Goal: Transaction & Acquisition: Purchase product/service

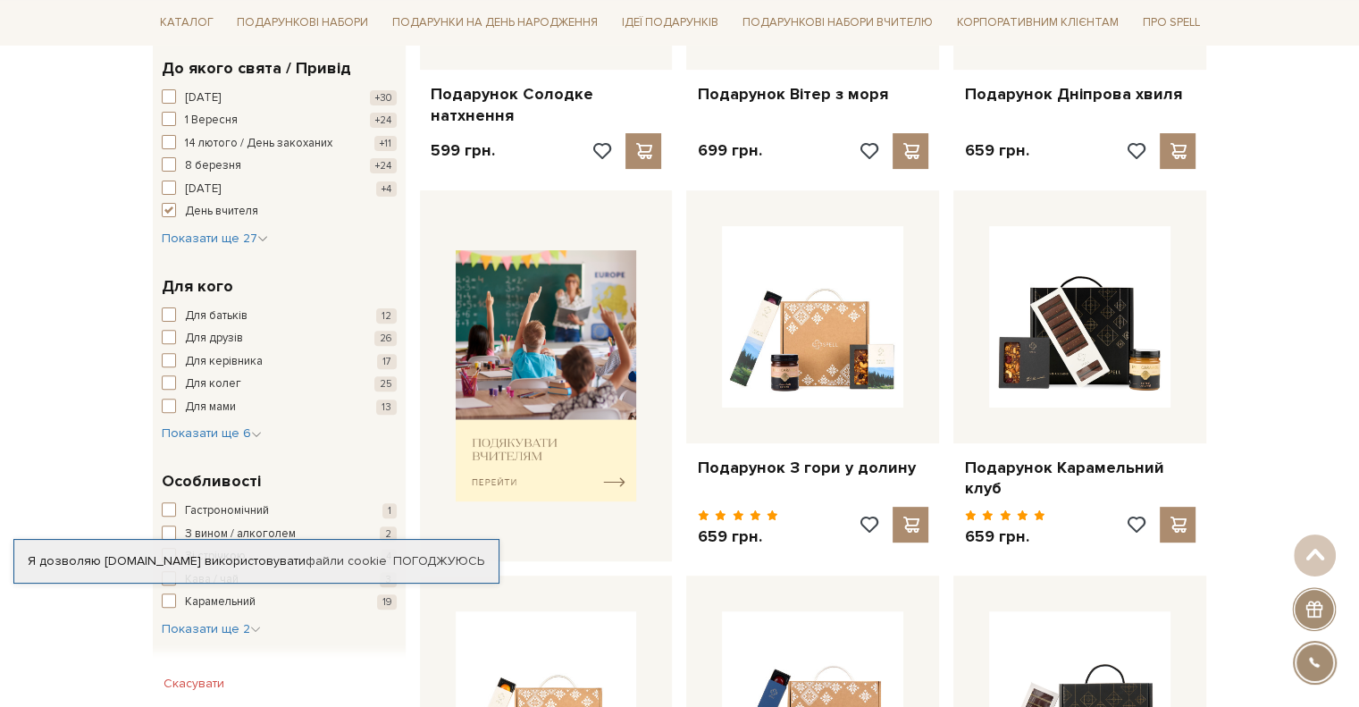
scroll to position [536, 0]
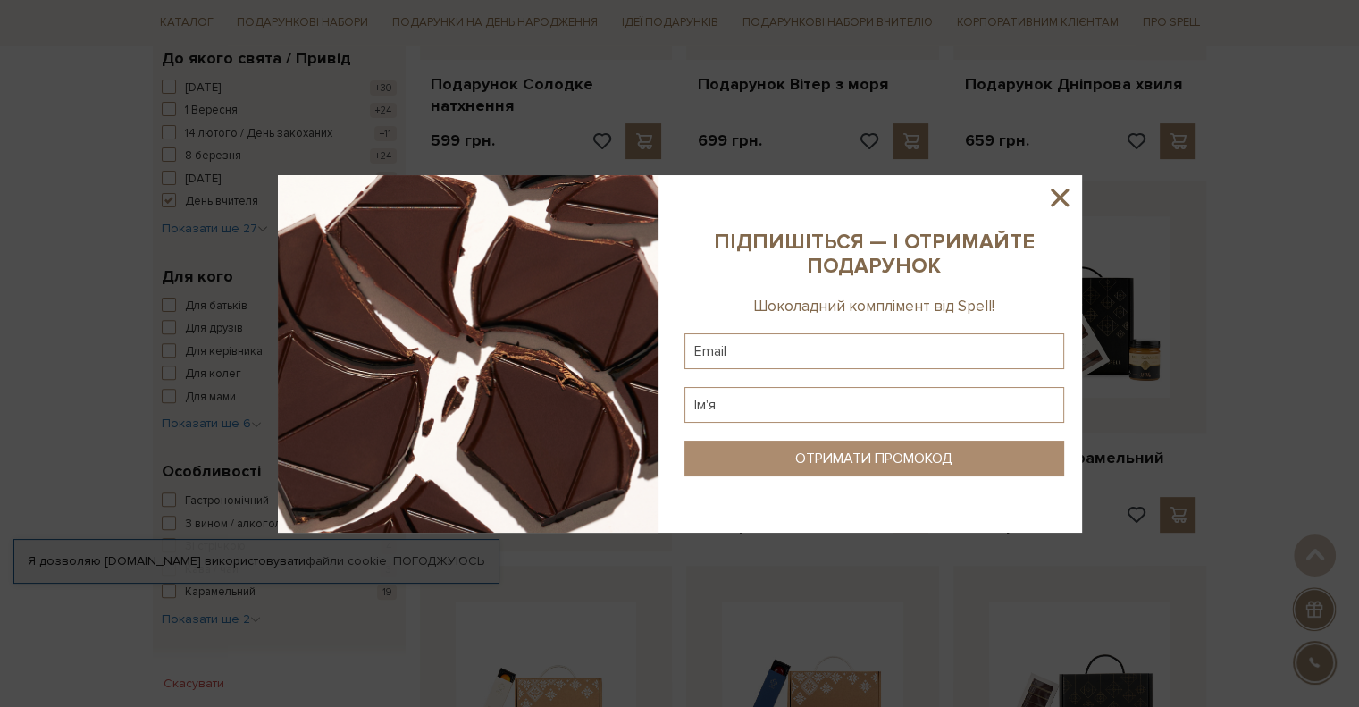
click at [1061, 195] on icon at bounding box center [1060, 198] width 18 height 18
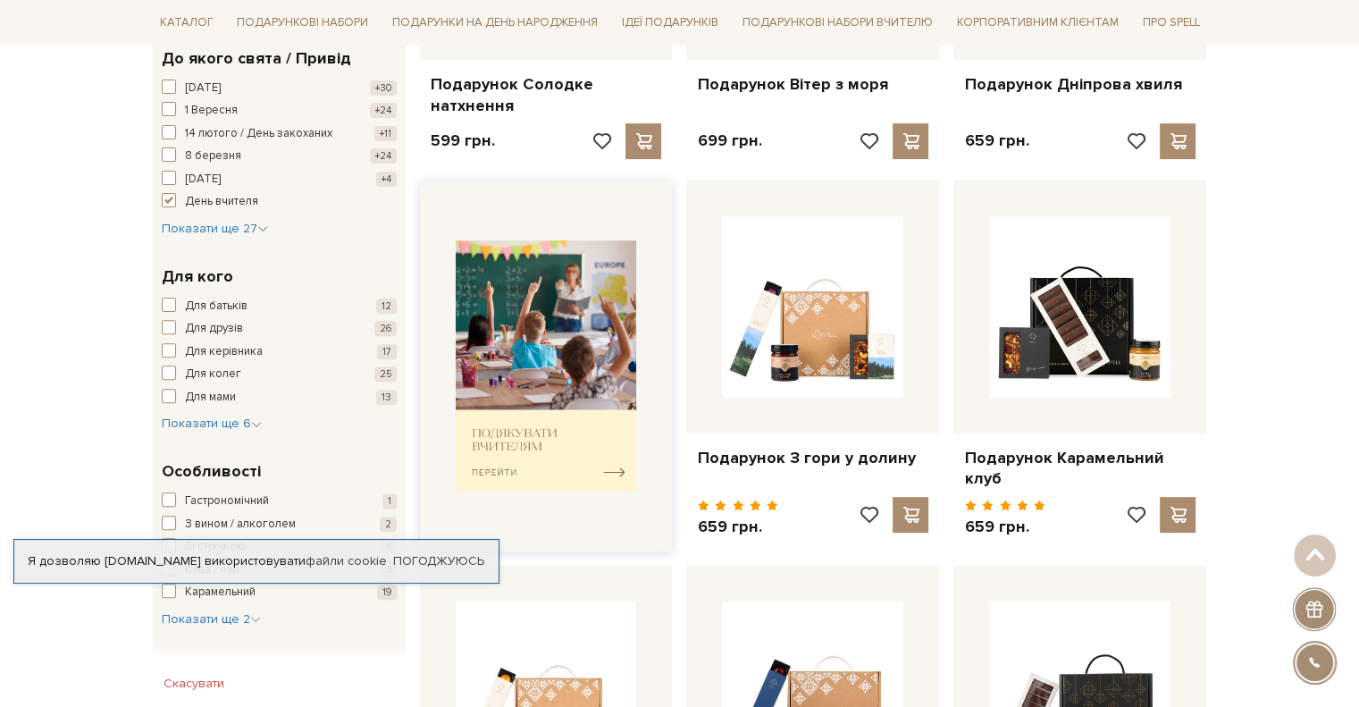
click at [535, 441] on img at bounding box center [546, 365] width 181 height 251
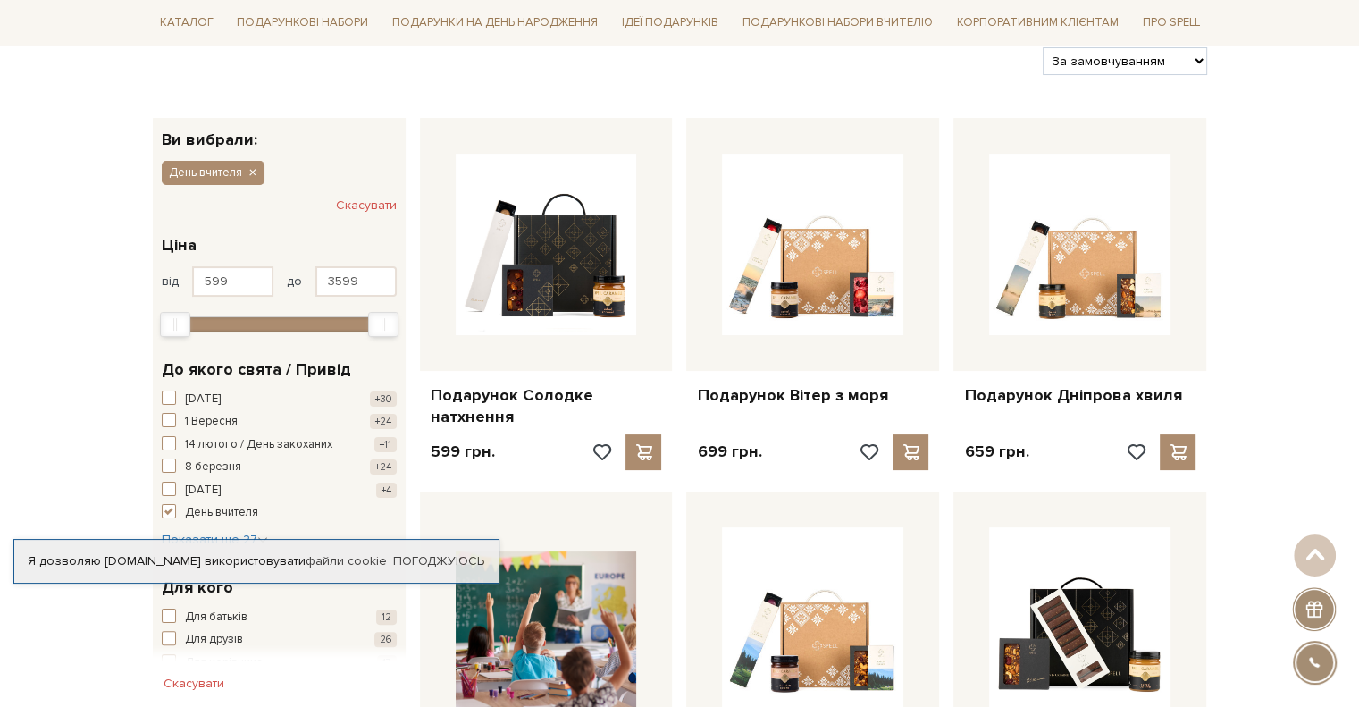
scroll to position [268, 0]
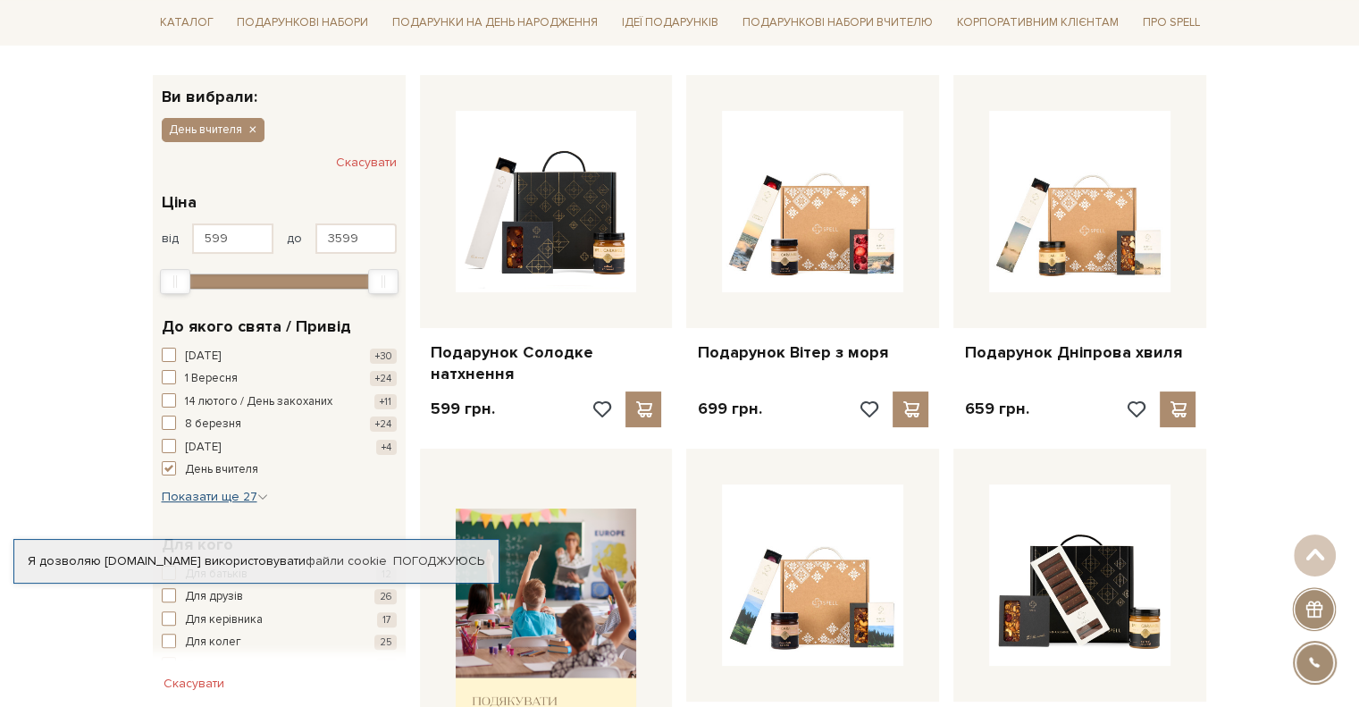
click at [238, 496] on span "Показати ще 27" at bounding box center [215, 496] width 106 height 15
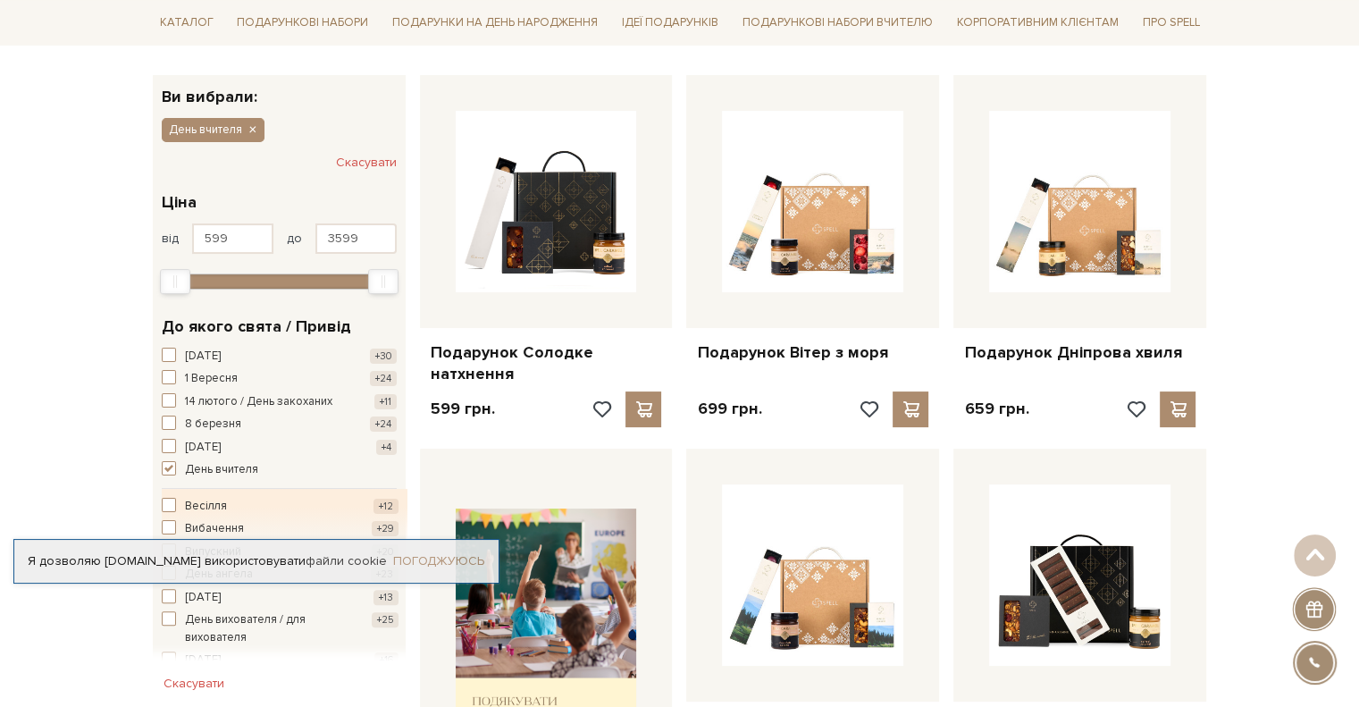
click at [429, 558] on link "Погоджуюсь" at bounding box center [438, 561] width 91 height 16
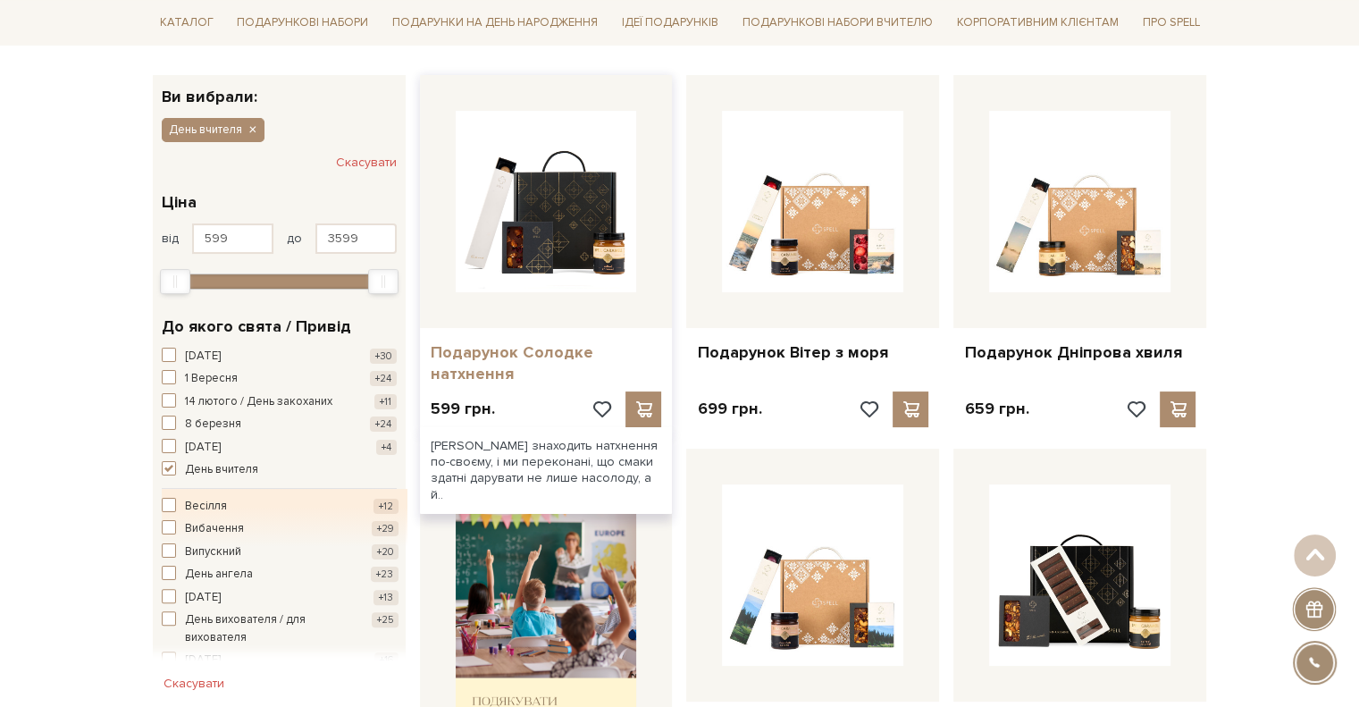
click at [528, 350] on link "Подарунок Солодке натхнення" at bounding box center [546, 363] width 231 height 42
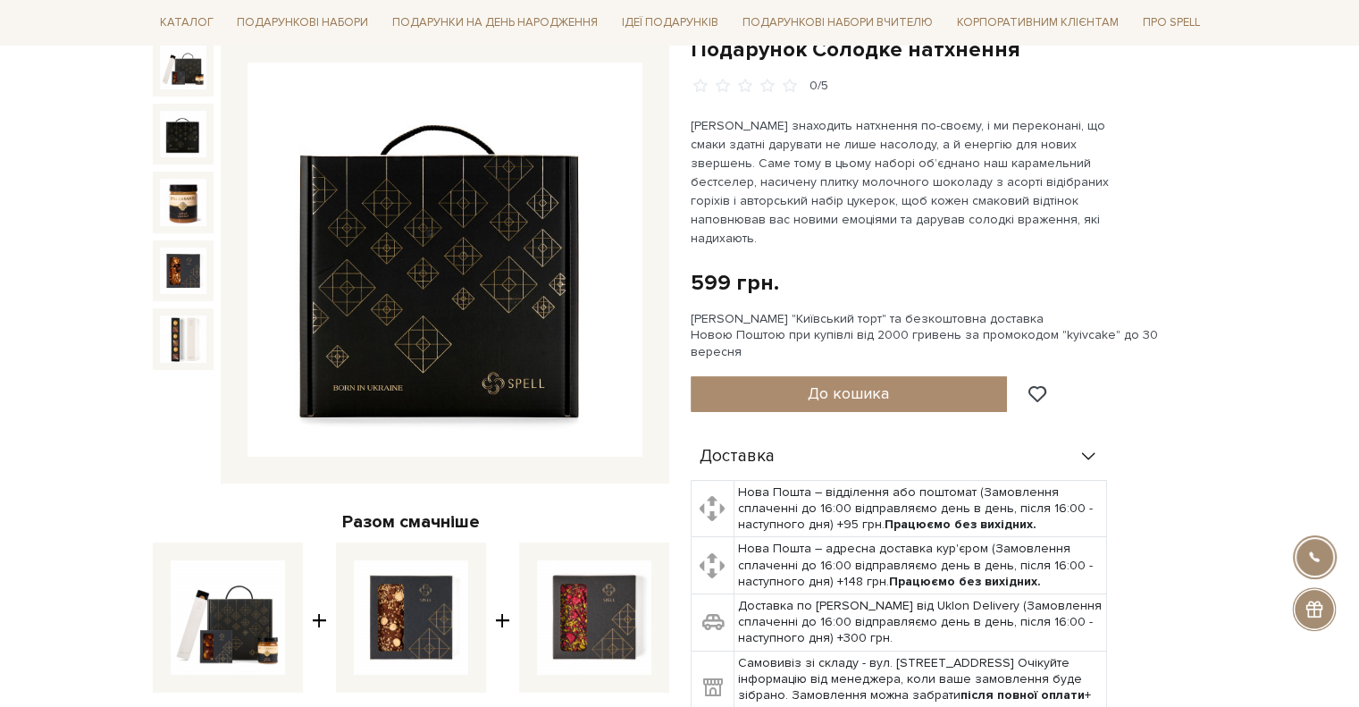
scroll to position [447, 0]
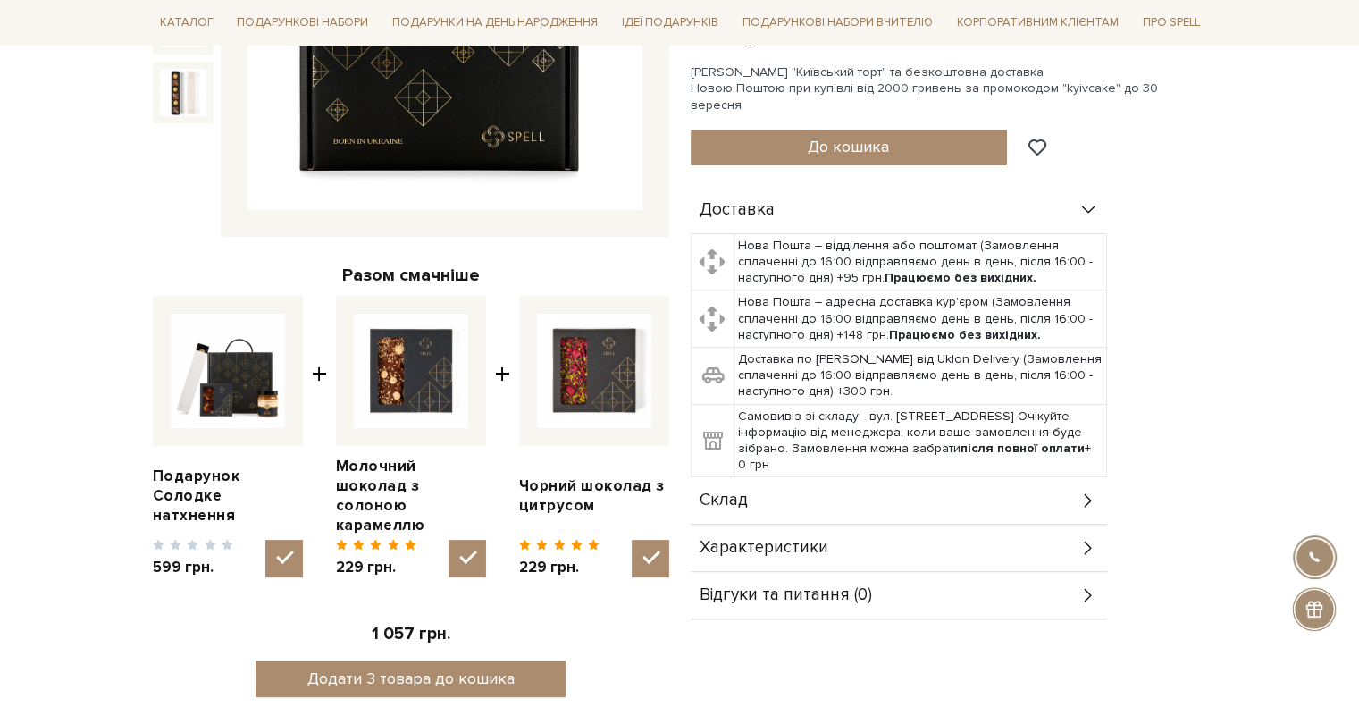
click at [826, 477] on div "Склад" at bounding box center [899, 500] width 416 height 46
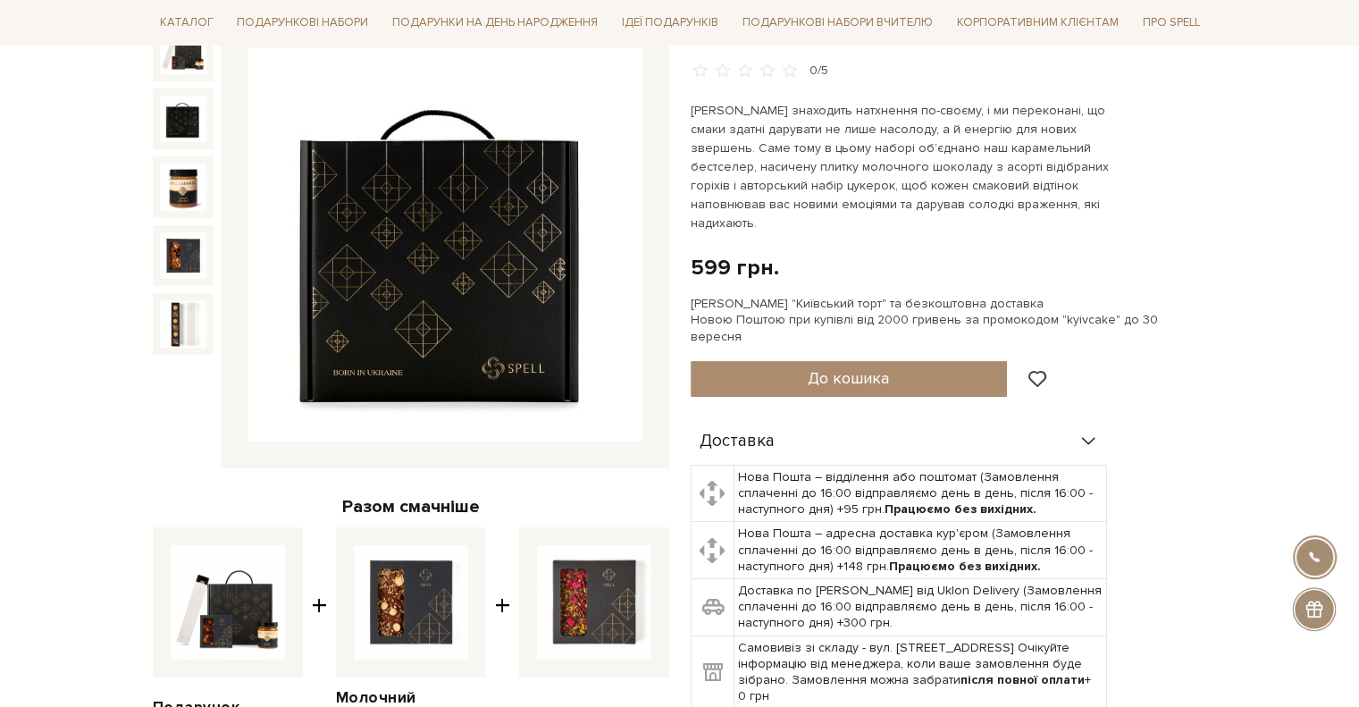
scroll to position [179, 0]
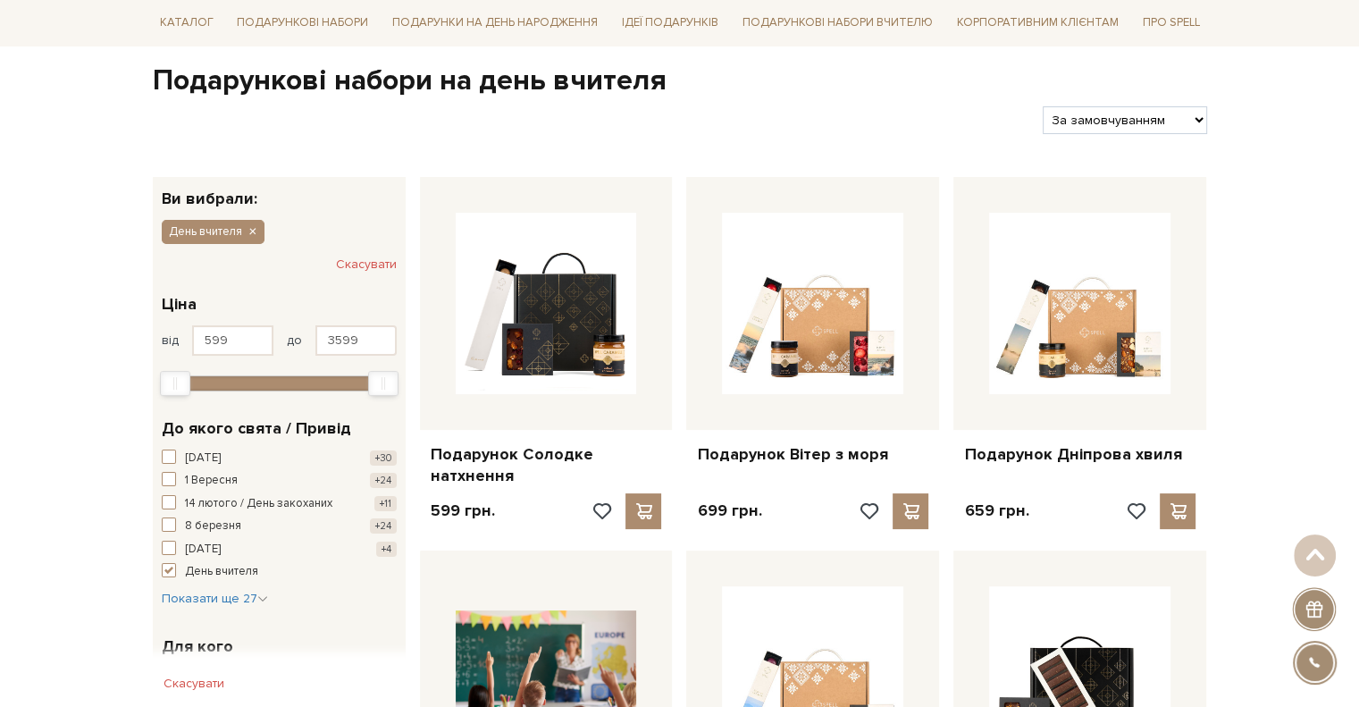
scroll to position [89, 0]
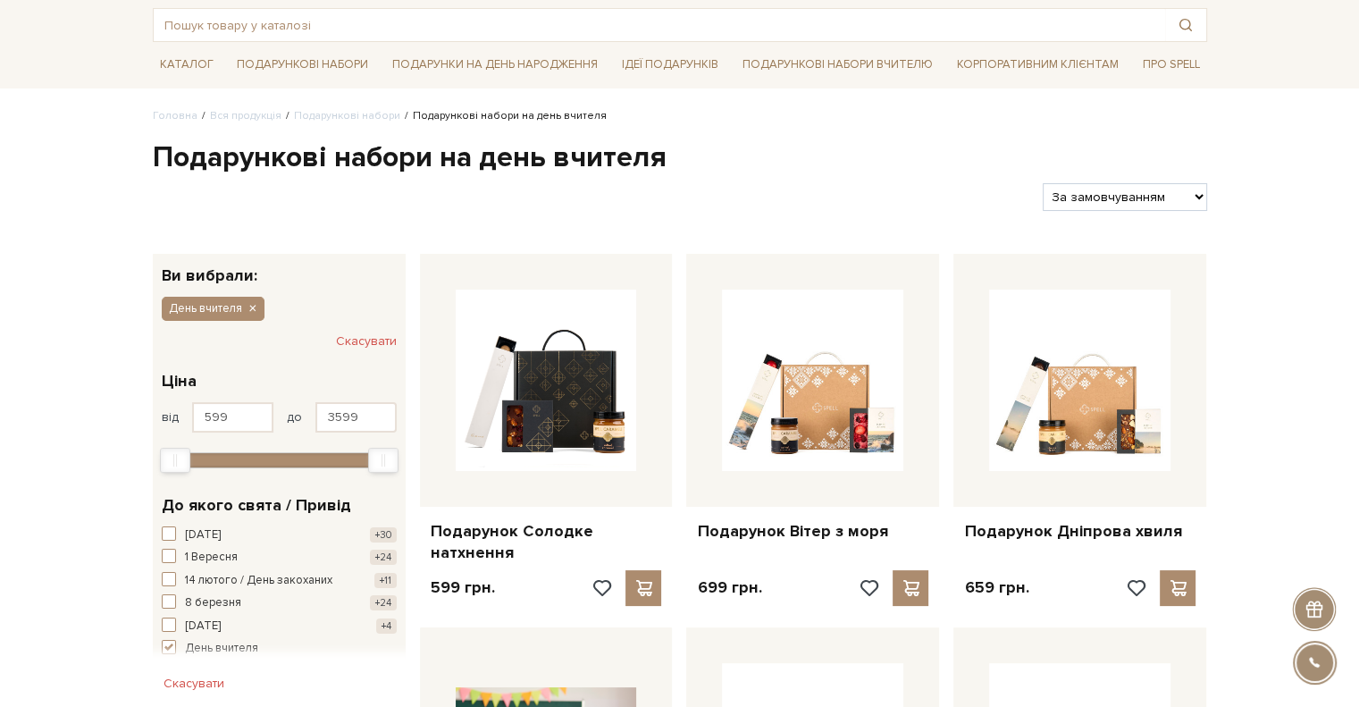
click at [1160, 197] on select "За замовчуванням За Ціною (зростання) За Ціною (зменшення) Новинки За популярні…" at bounding box center [1125, 197] width 164 height 28
select select "[URL][DOMAIN_NAME]"
click at [1043, 183] on select "За замовчуванням За Ціною (зростання) За Ціною (зменшення) Новинки За популярні…" at bounding box center [1125, 197] width 164 height 28
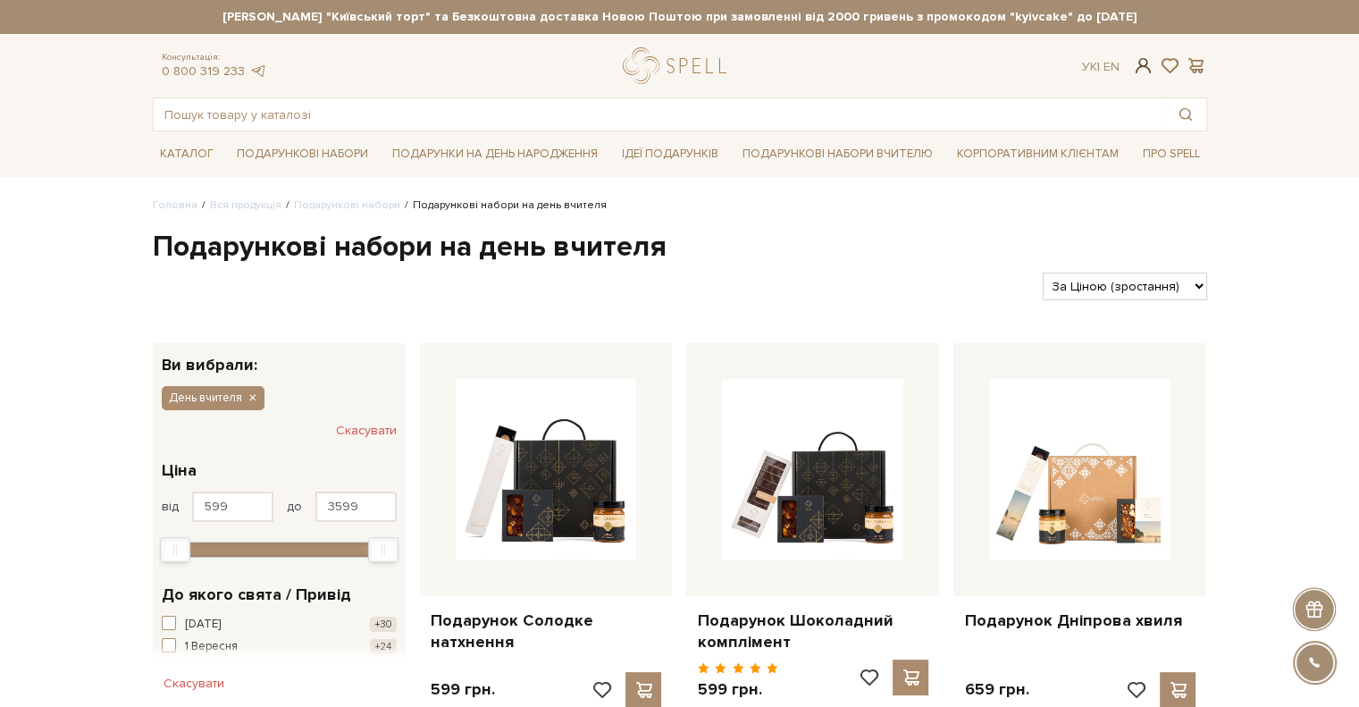
click at [1150, 66] on span at bounding box center [1142, 65] width 21 height 19
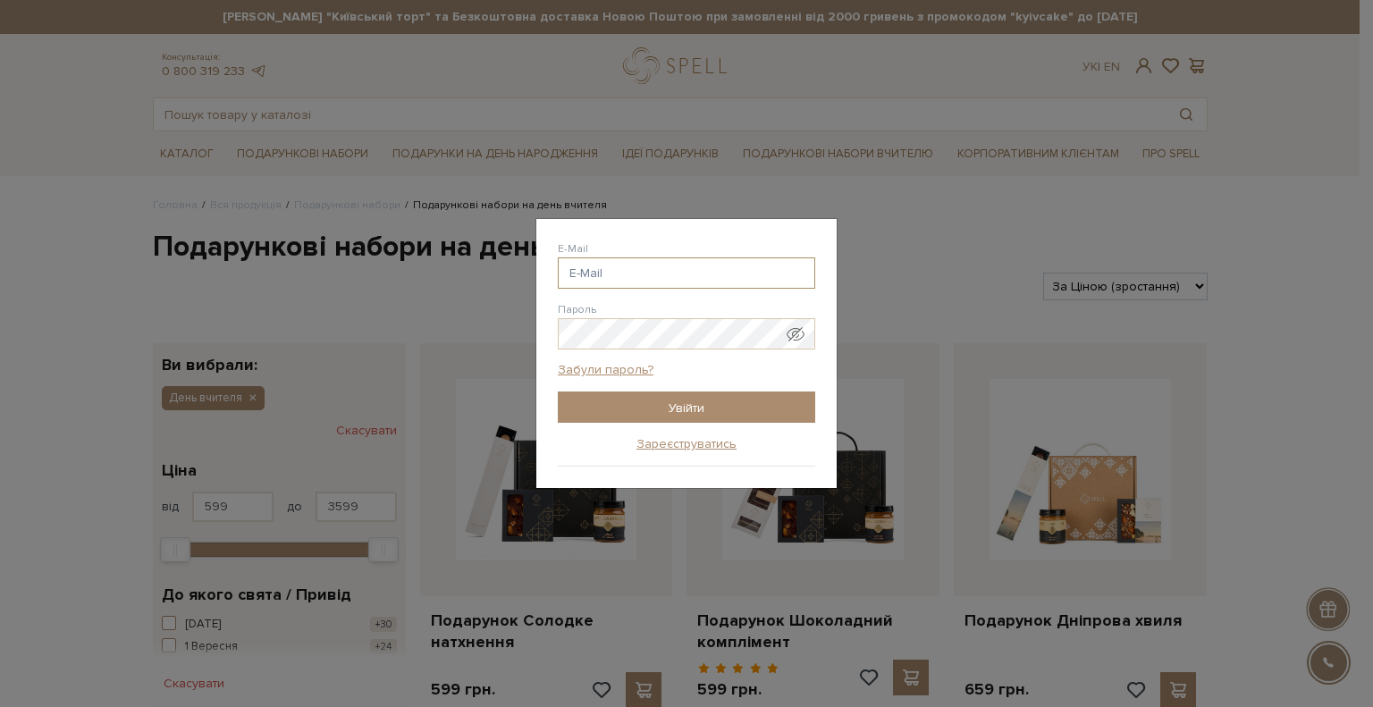
click at [697, 286] on input "E-Mail" at bounding box center [686, 272] width 257 height 31
click at [668, 244] on div "E-Mail" at bounding box center [686, 264] width 257 height 48
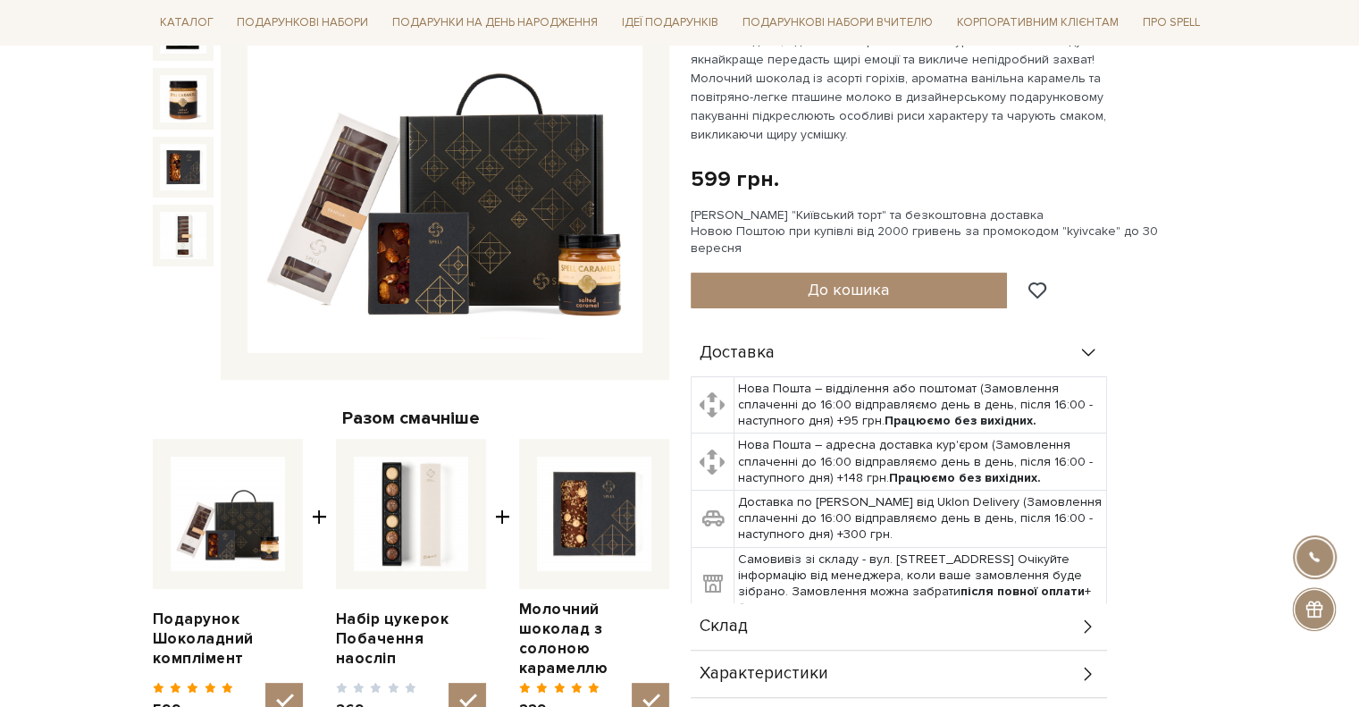
scroll to position [357, 0]
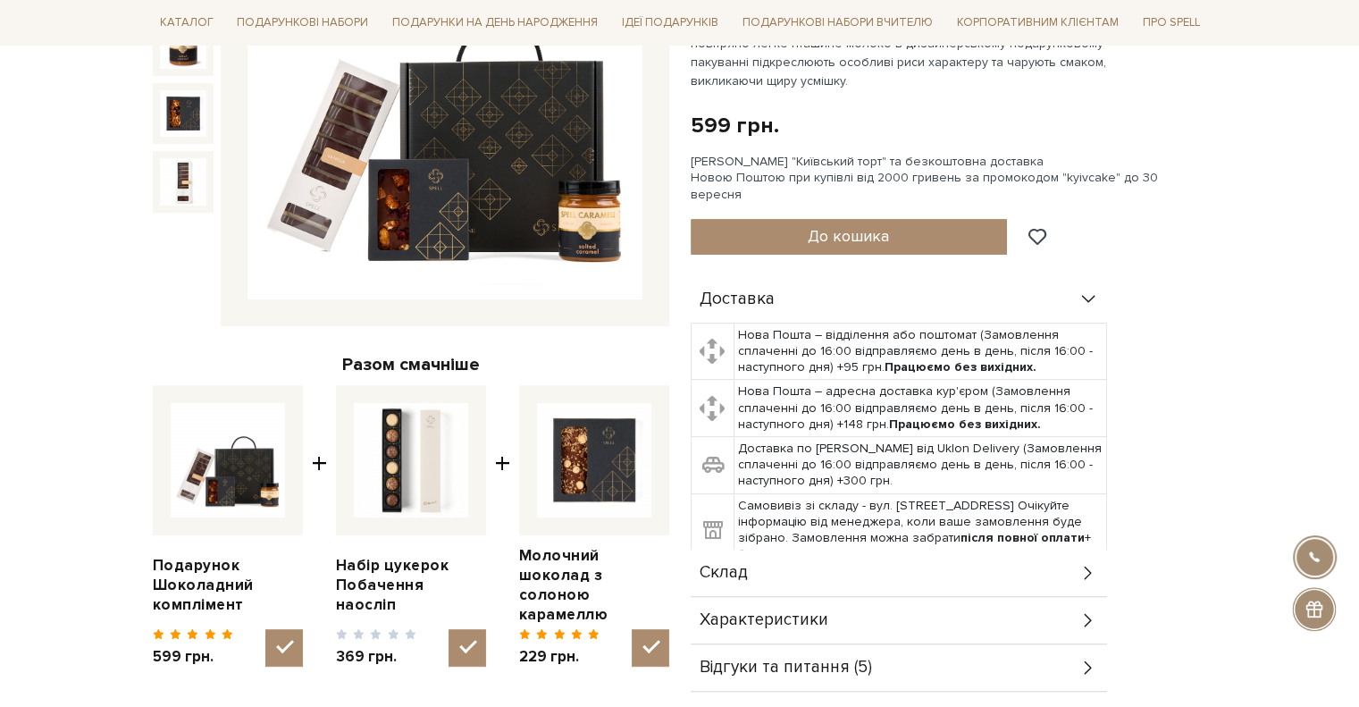
click at [776, 555] on div "Склад" at bounding box center [899, 573] width 416 height 46
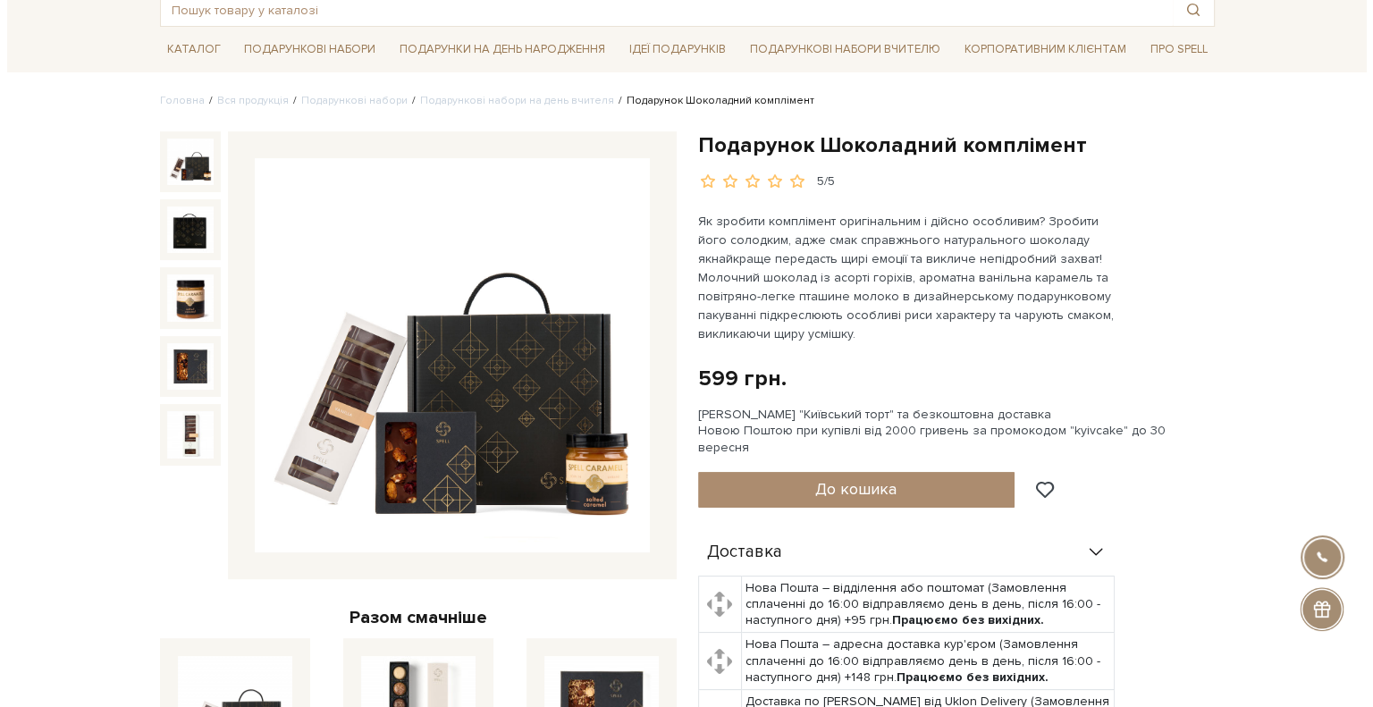
scroll to position [0, 0]
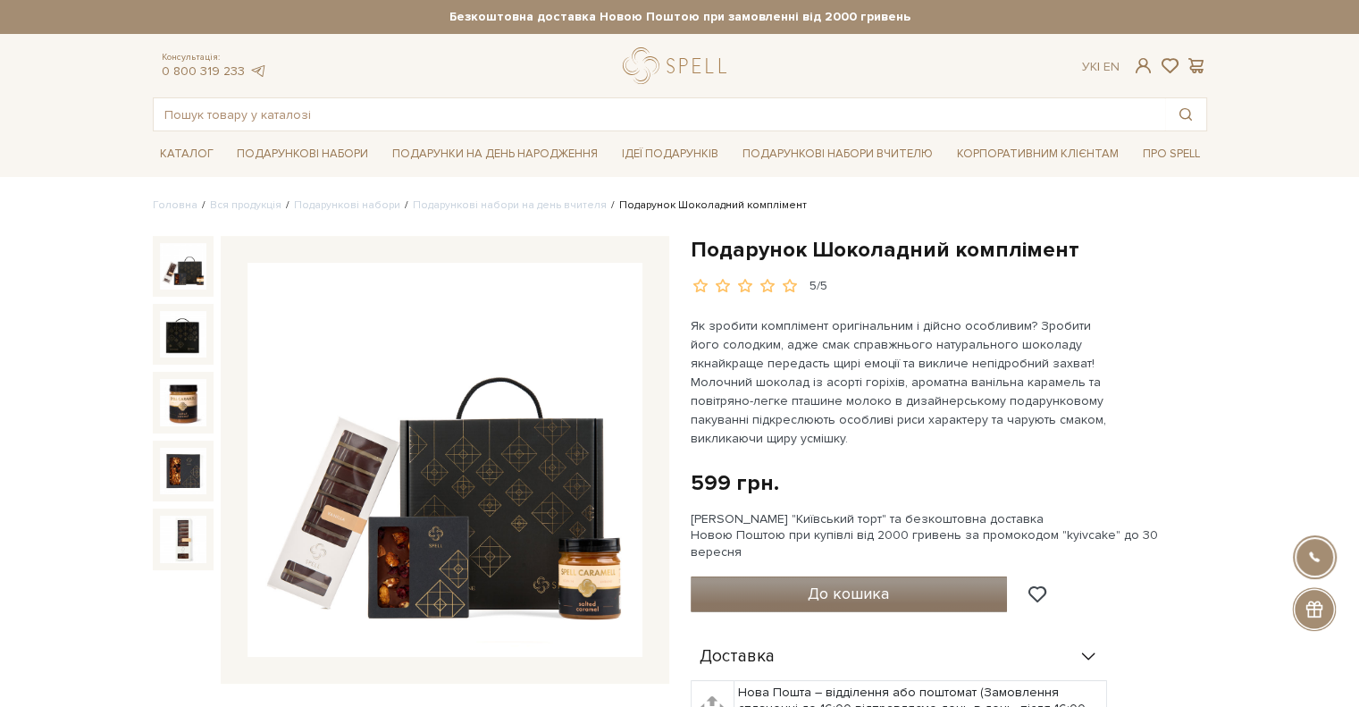
click at [813, 584] on span "До кошика" at bounding box center [848, 594] width 81 height 20
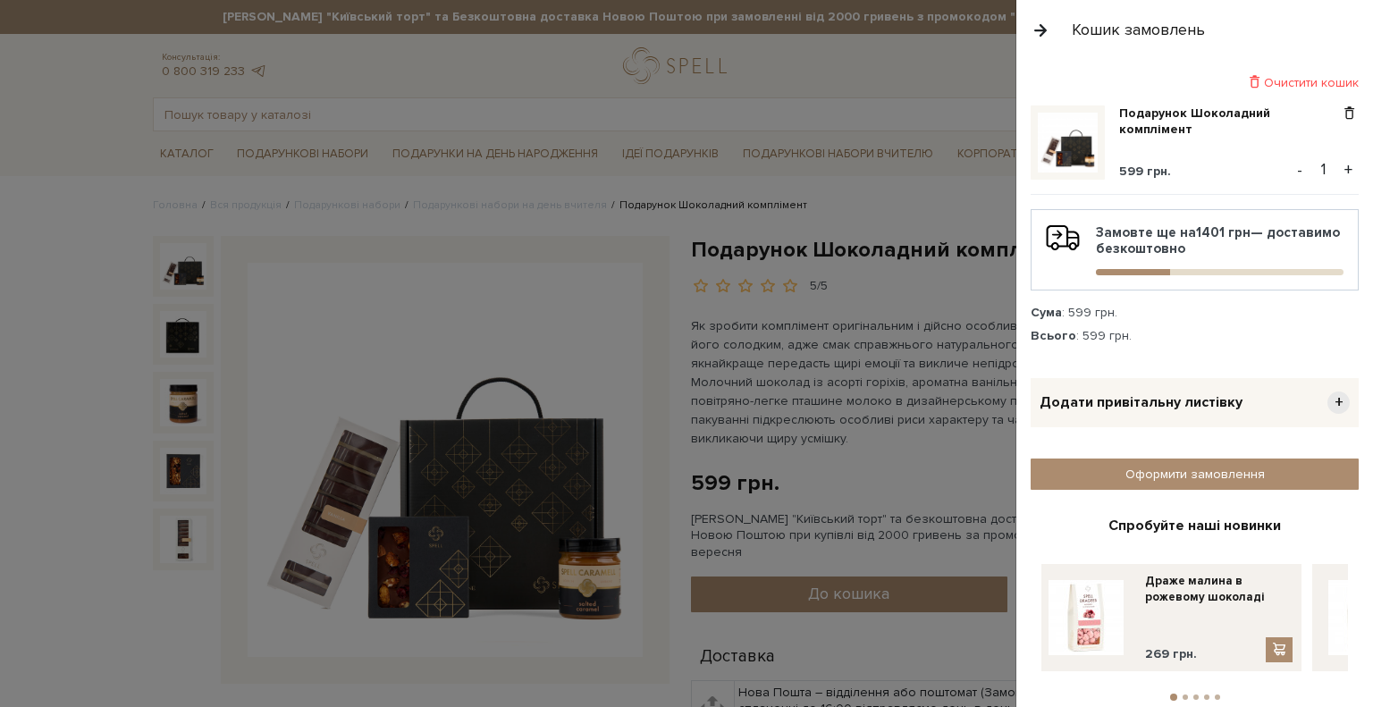
click at [1338, 171] on button "+" at bounding box center [1348, 169] width 21 height 27
click at [1151, 464] on link "Оформити замовлення" at bounding box center [1194, 473] width 328 height 31
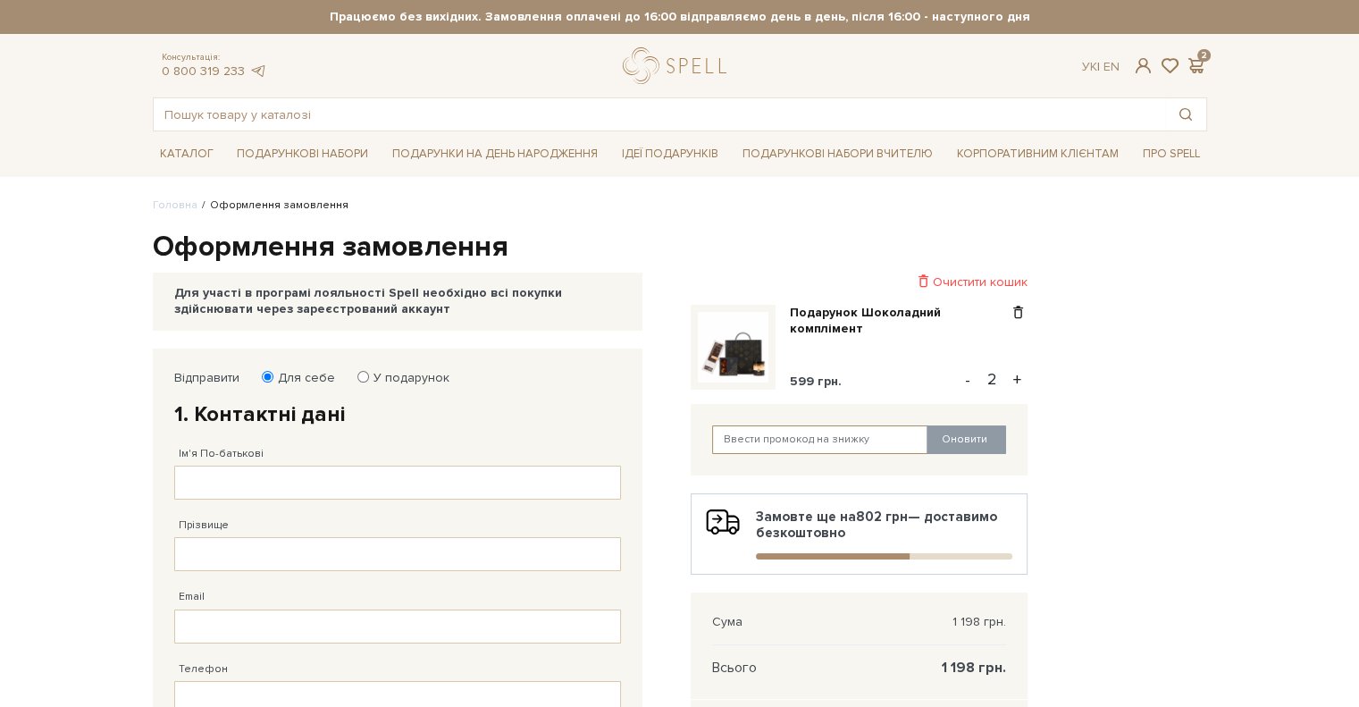
click at [746, 450] on input "text" at bounding box center [820, 439] width 216 height 29
paste input "SoftS10"
type input "SoftS10"
click at [965, 435] on button "Оновити" at bounding box center [967, 439] width 80 height 29
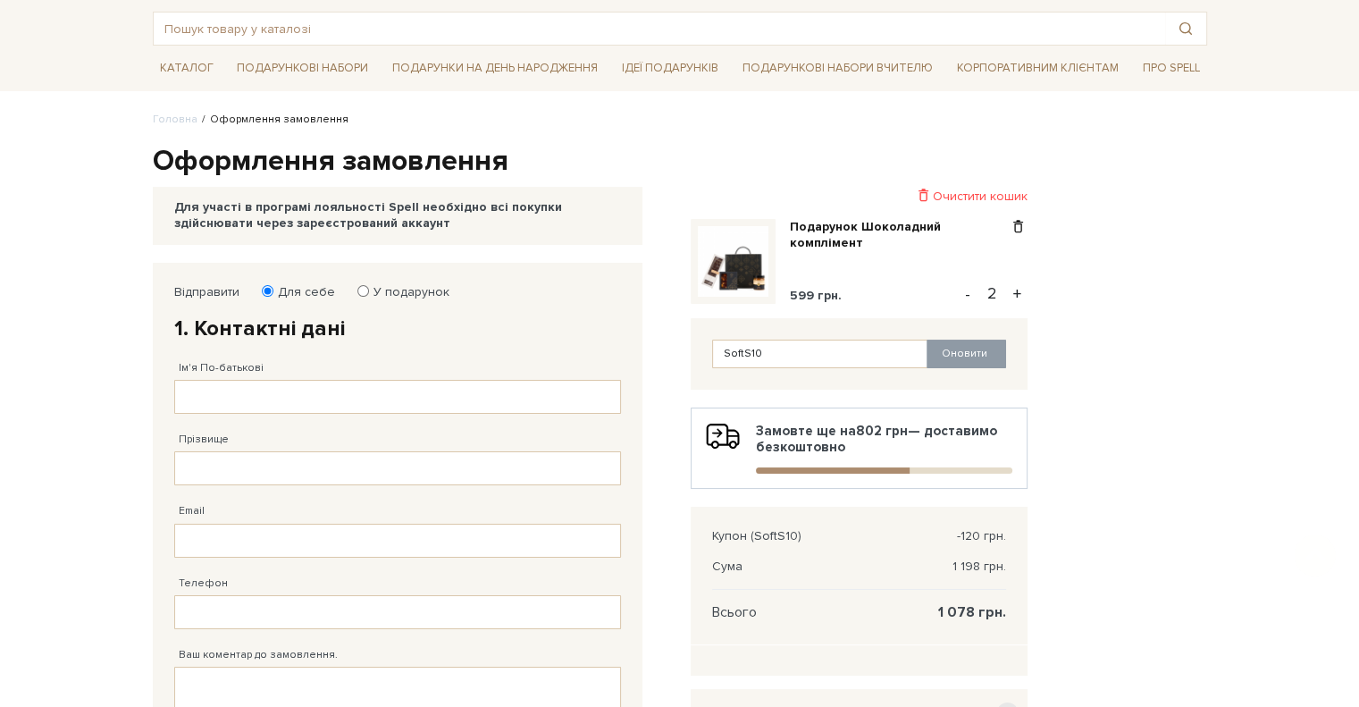
scroll to position [268, 0]
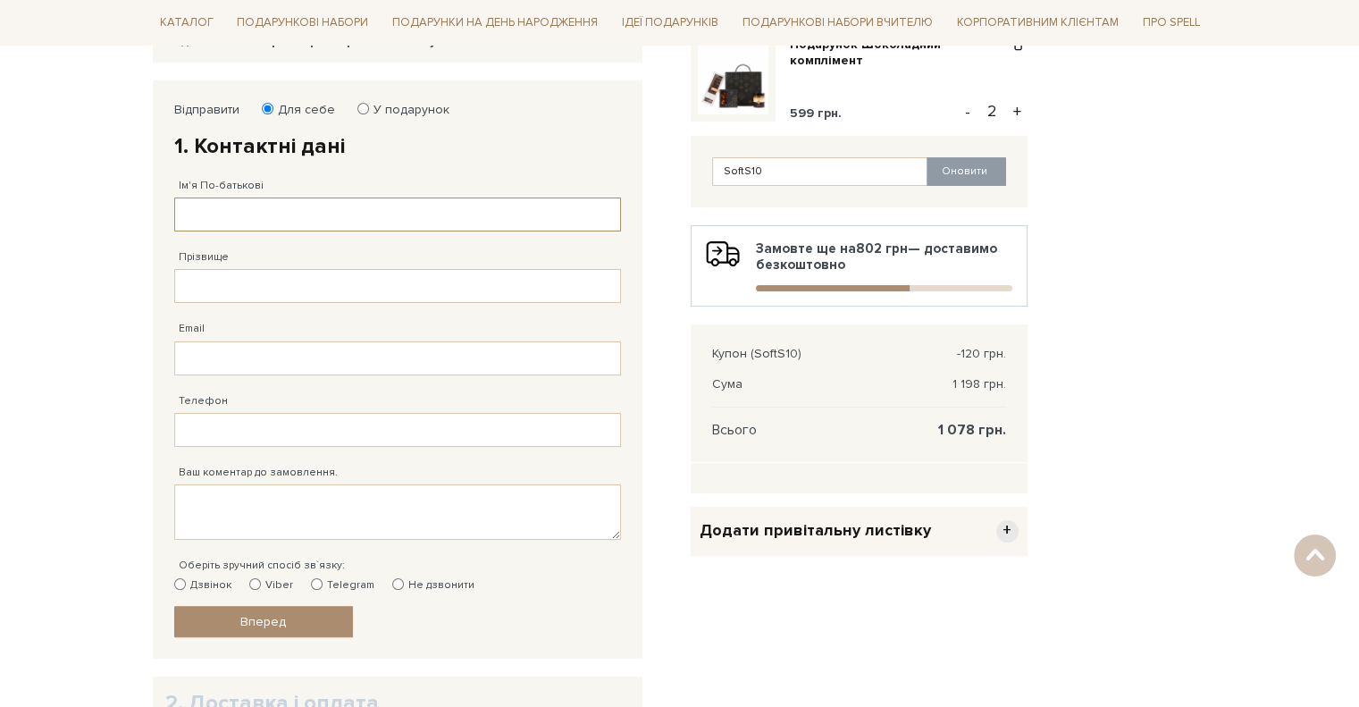
click at [283, 226] on input "Ім'я По-батькові" at bounding box center [397, 214] width 447 height 34
click at [288, 219] on input "Ім'я По-батькові" at bounding box center [397, 214] width 447 height 34
type input "D"
click at [288, 219] on input "[PERSON_NAME]" at bounding box center [397, 214] width 447 height 34
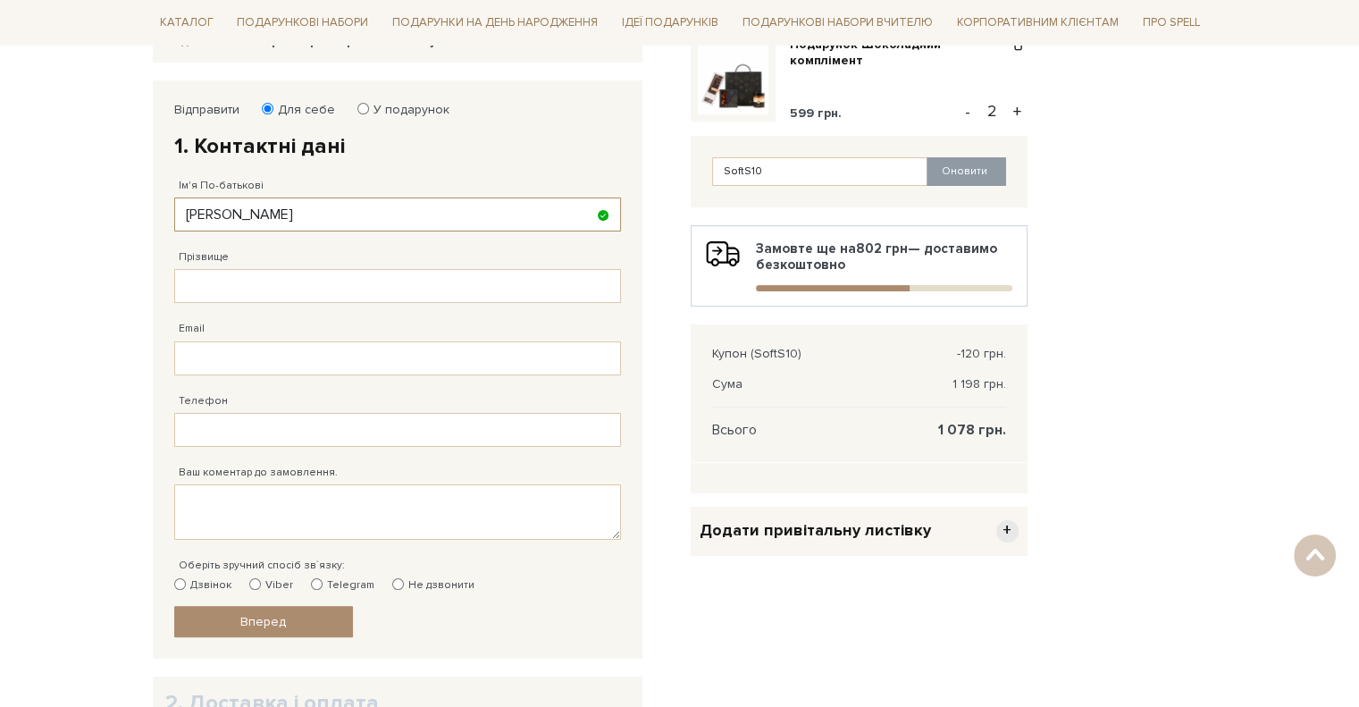
type input "[PERSON_NAME]"
click at [265, 289] on input "Прізвище" at bounding box center [397, 286] width 447 height 34
paste input "[PERSON_NAME]"
type input "[PERSON_NAME]"
click at [234, 357] on input "Email" at bounding box center [397, 358] width 447 height 34
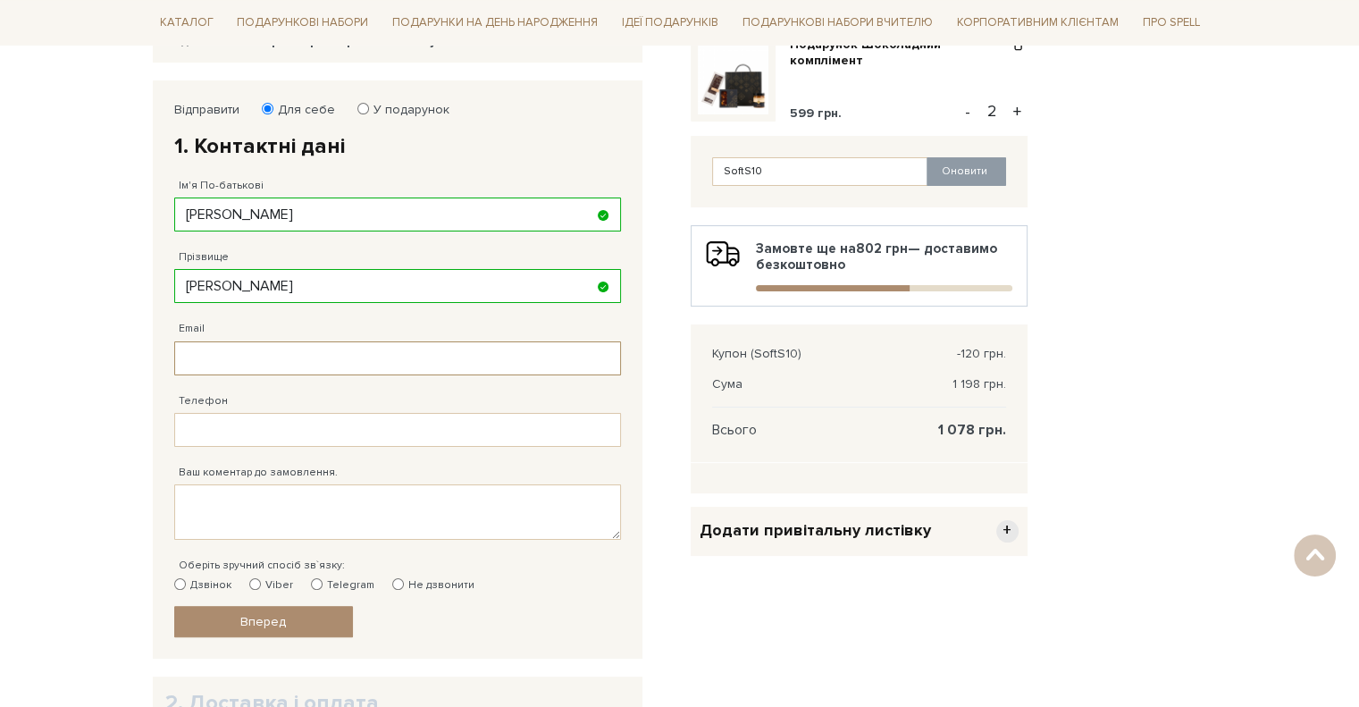
type input "[EMAIL_ADDRESS][DOMAIN_NAME]"
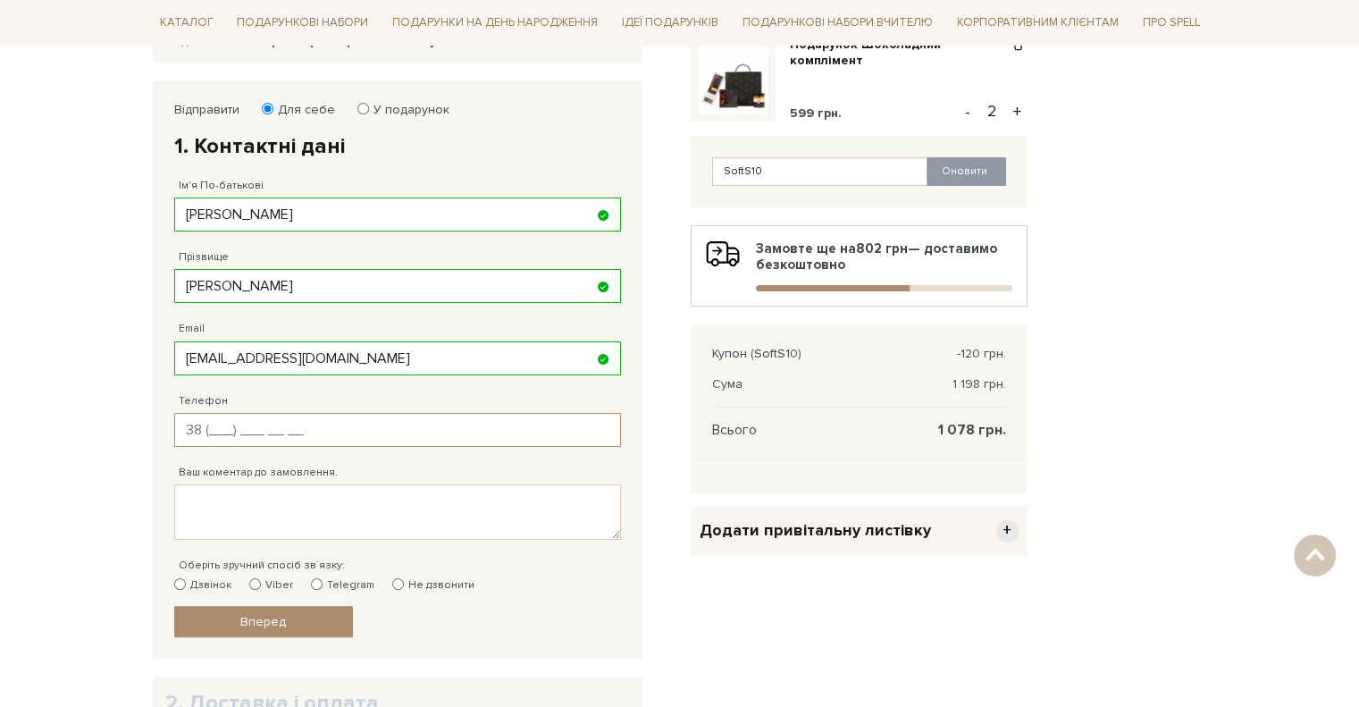
click at [218, 430] on input "Телефон" at bounding box center [397, 430] width 447 height 34
type input "[PHONE_NUMBER]"
click at [197, 528] on textarea "Ваш коментар до замовлення." at bounding box center [397, 511] width 447 height 55
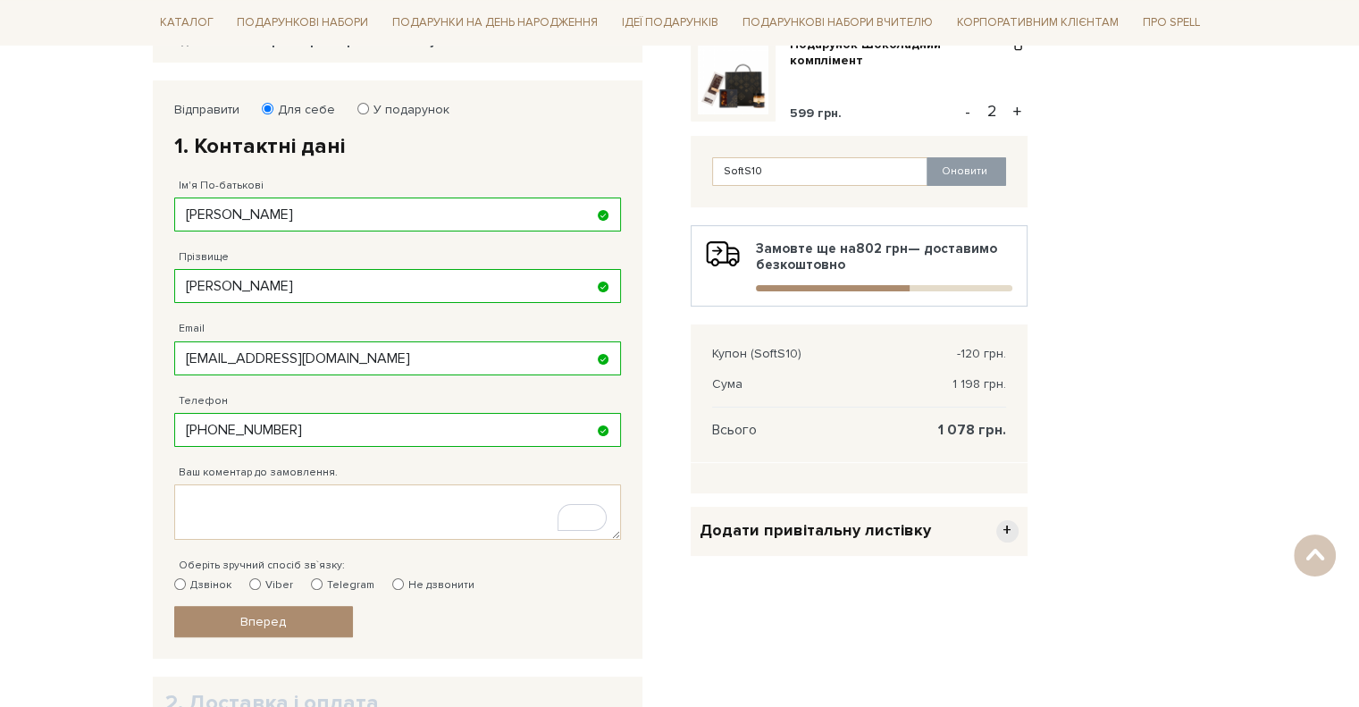
click at [251, 585] on input "Viber" at bounding box center [255, 584] width 12 height 12
radio input "true"
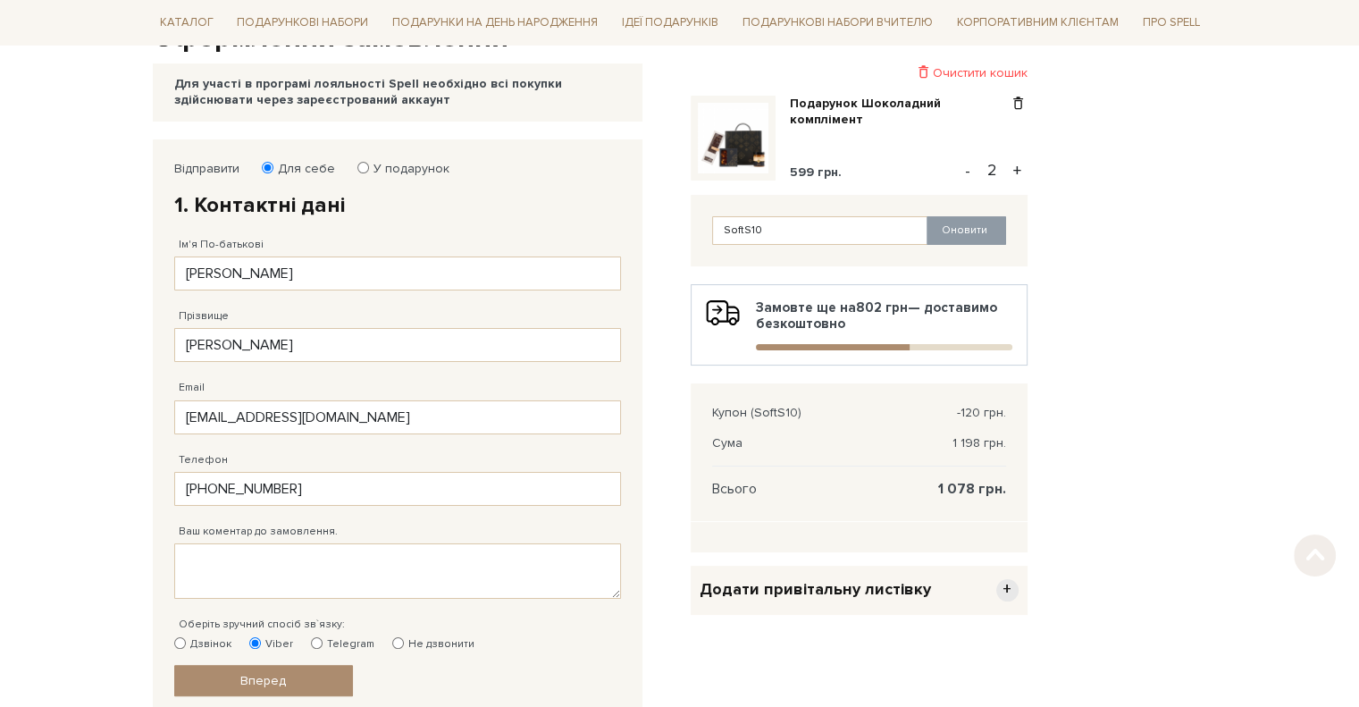
scroll to position [447, 0]
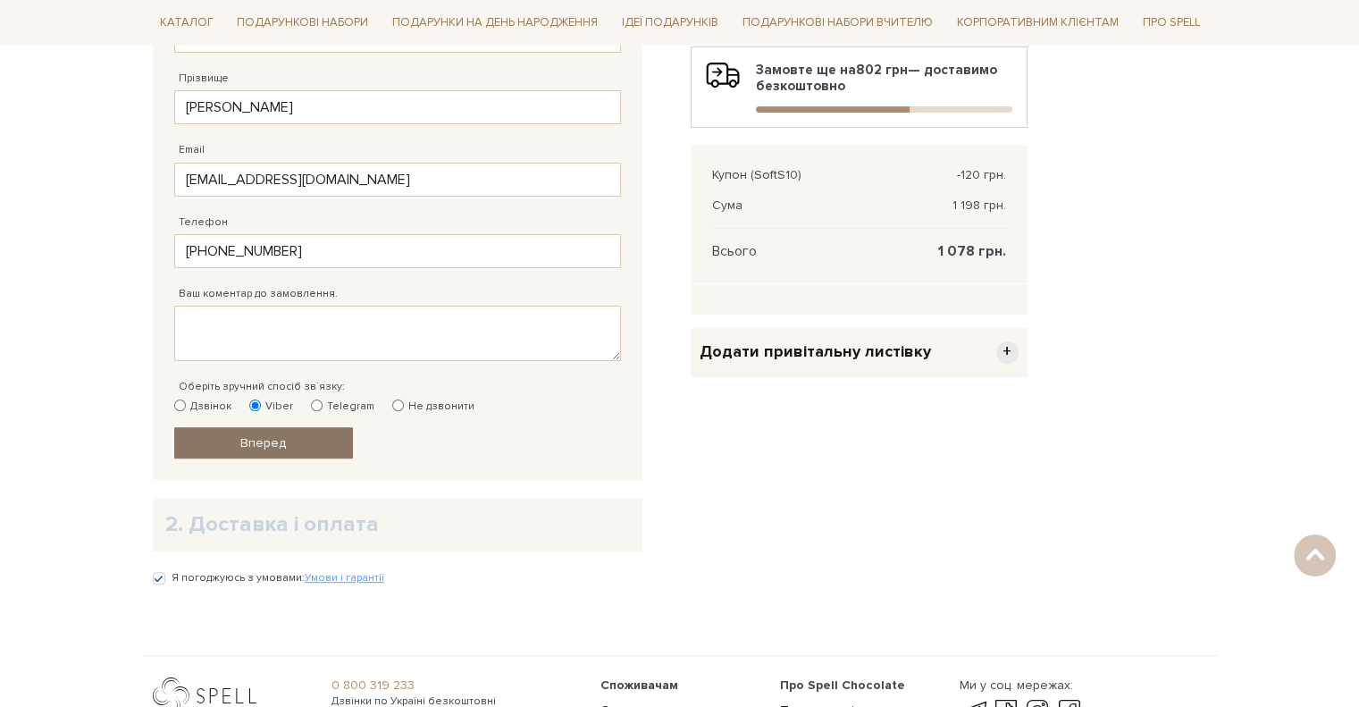
click at [313, 446] on link "Вперед" at bounding box center [263, 442] width 179 height 31
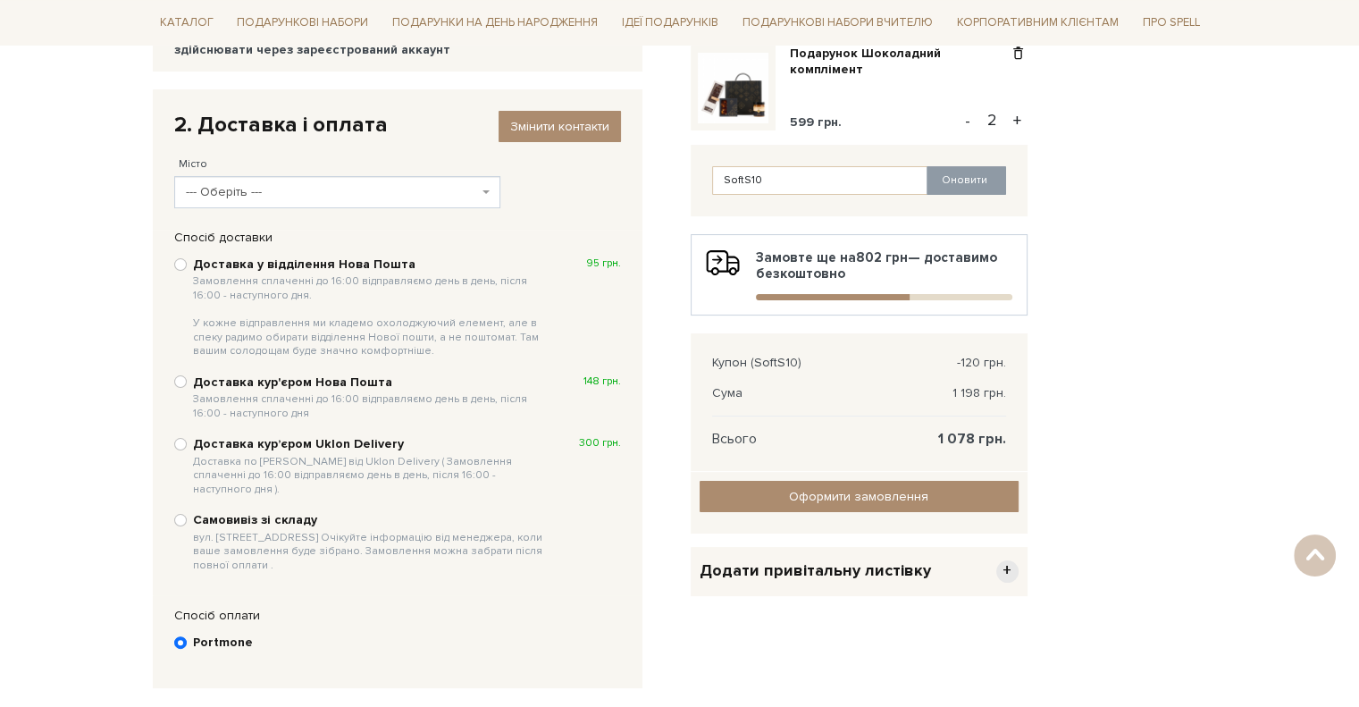
scroll to position [169, 0]
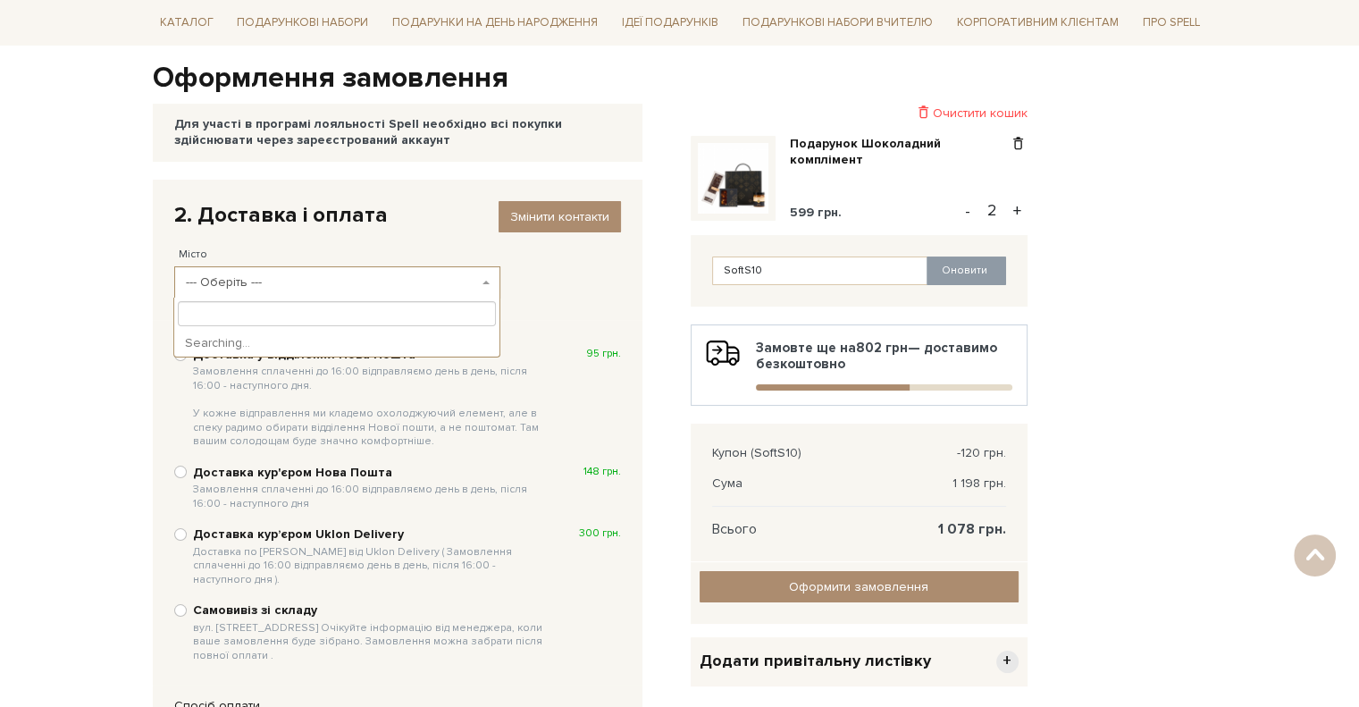
click at [404, 291] on span "--- Оберіть ---" at bounding box center [337, 282] width 326 height 32
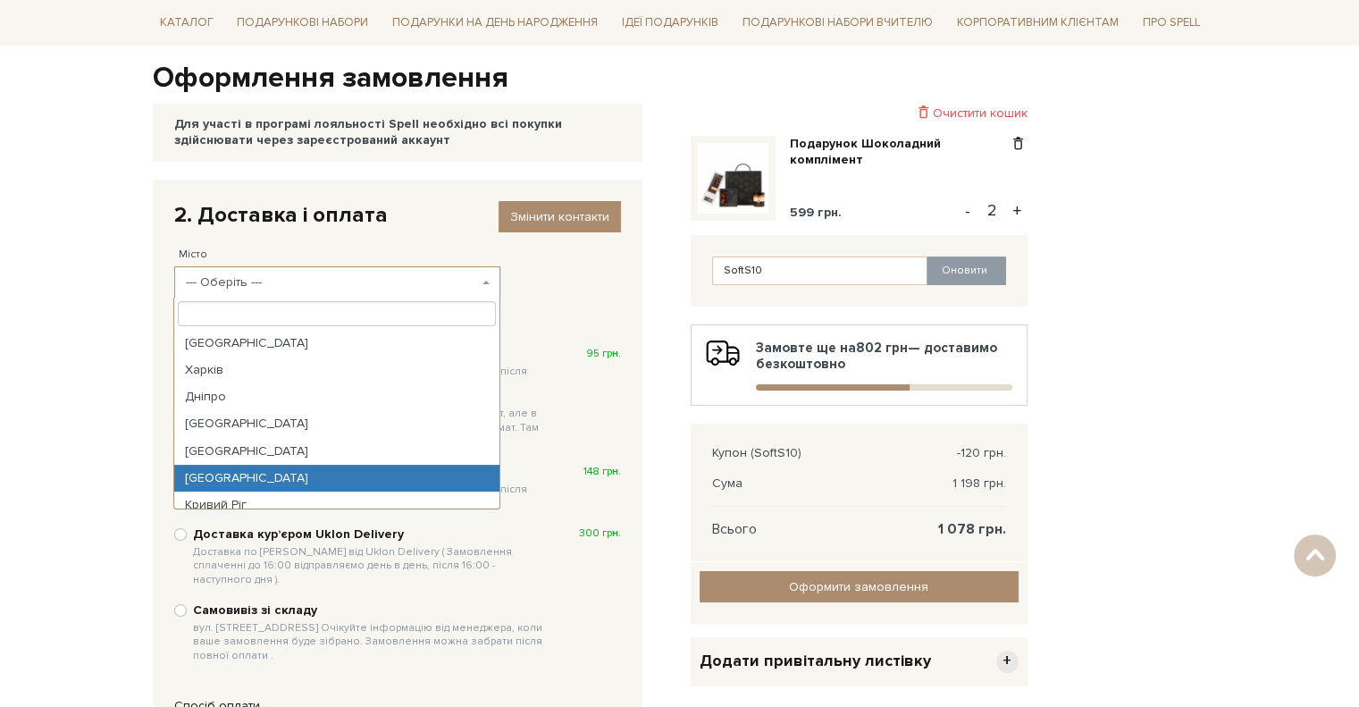
select select "[GEOGRAPHIC_DATA]"
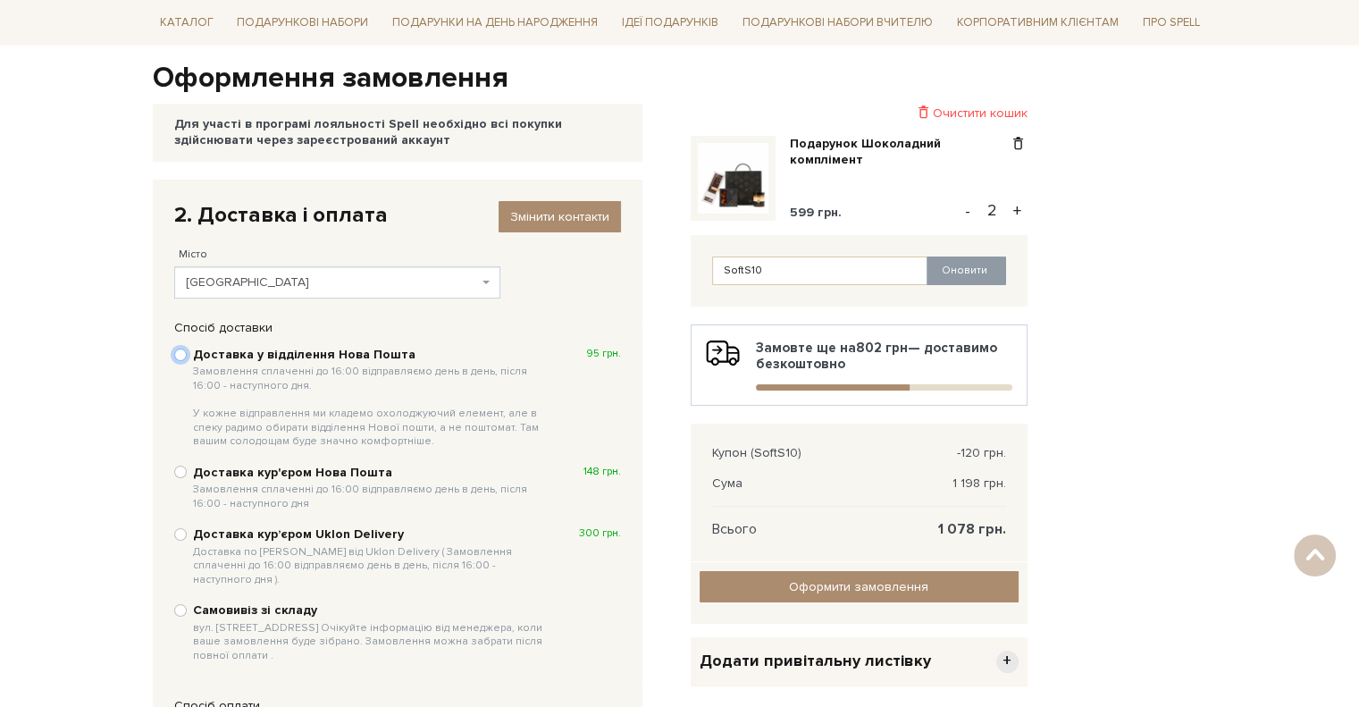
click at [175, 355] on input "Доставка у відділення Нова Пошта Замовлення сплаченні до 16:00 відправляємо ден…" at bounding box center [180, 355] width 13 height 13
radio input "true"
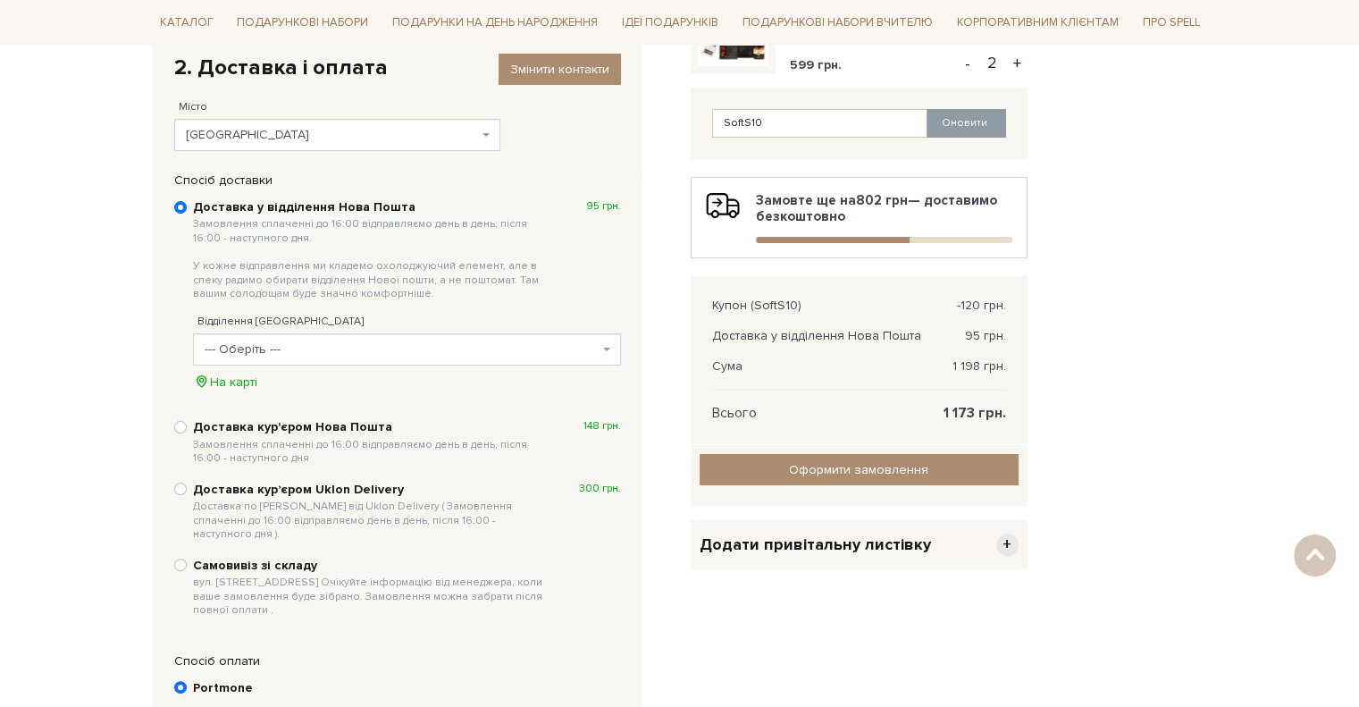
scroll to position [348, 0]
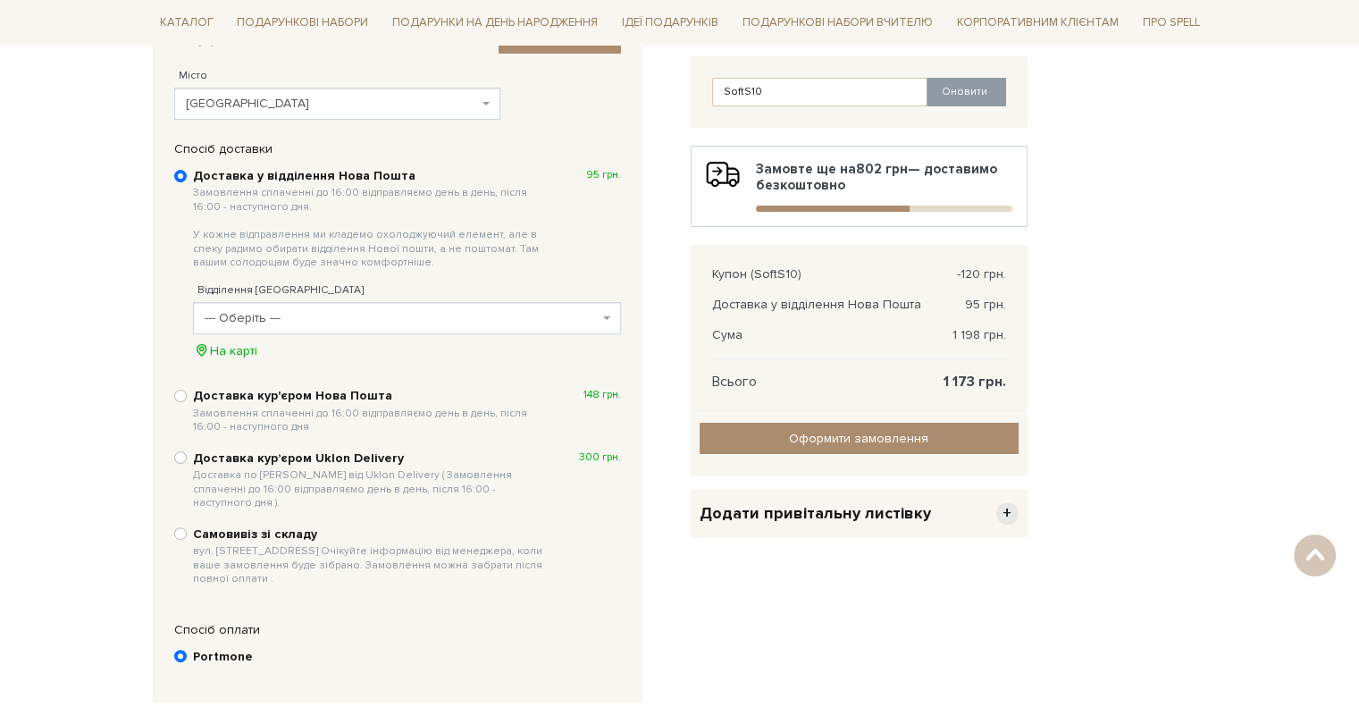
click at [326, 321] on span "--- Оберіть ---" at bounding box center [402, 318] width 394 height 18
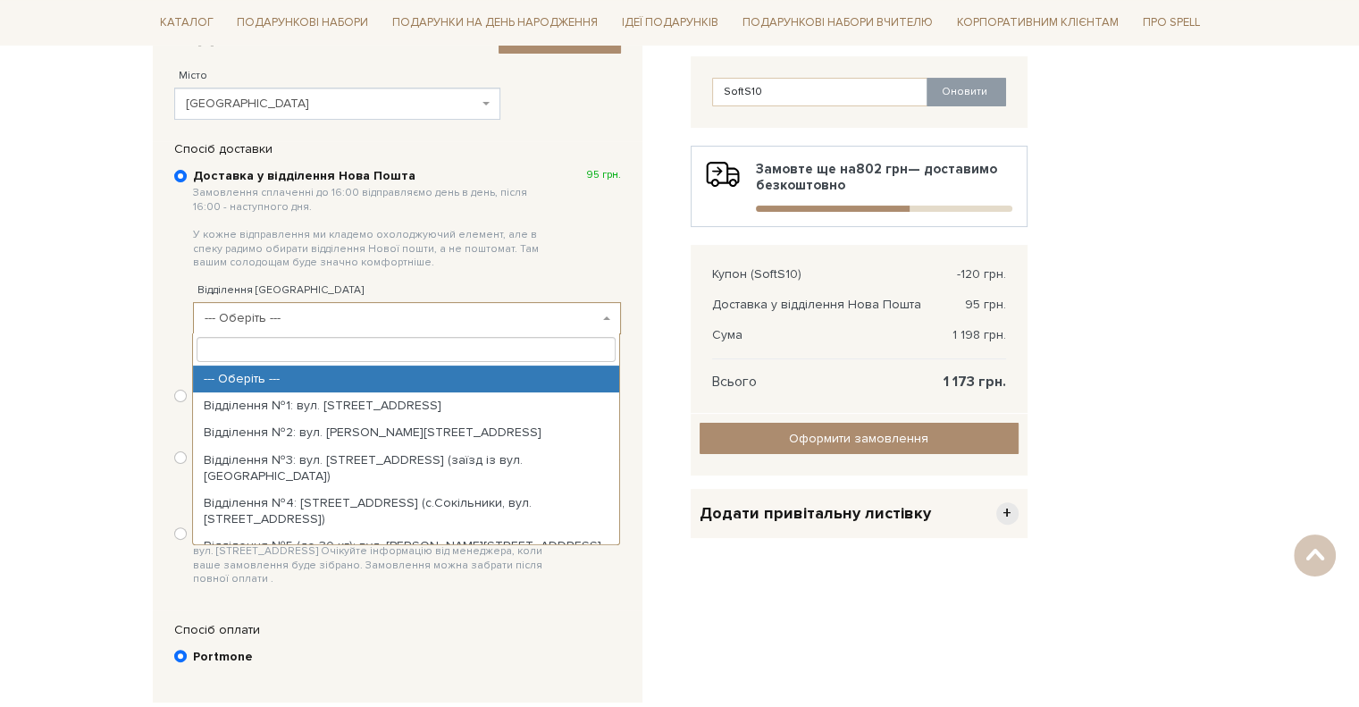
click at [341, 354] on input "search" at bounding box center [406, 349] width 419 height 25
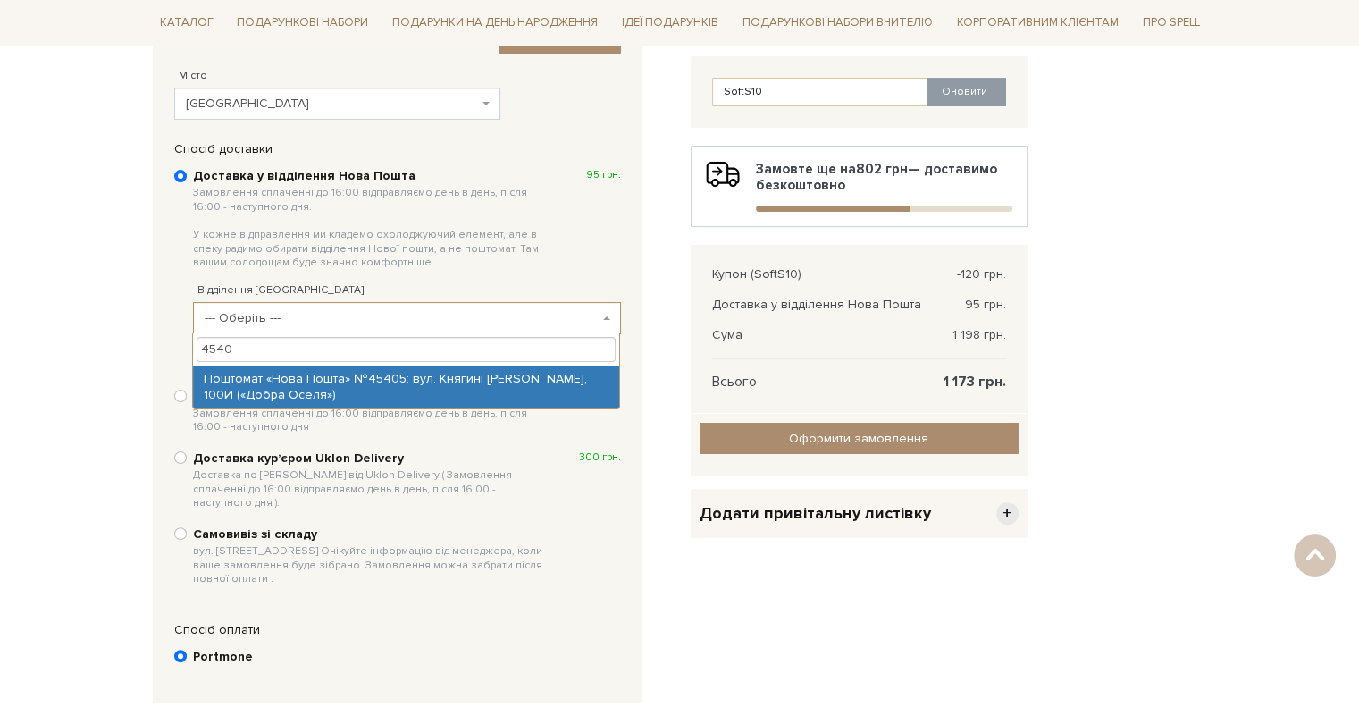
type input "4540"
select select "Поштомат «Нова Пошта» №45405: вул. Княгині [PERSON_NAME], 100И («Добра Оселя»)"
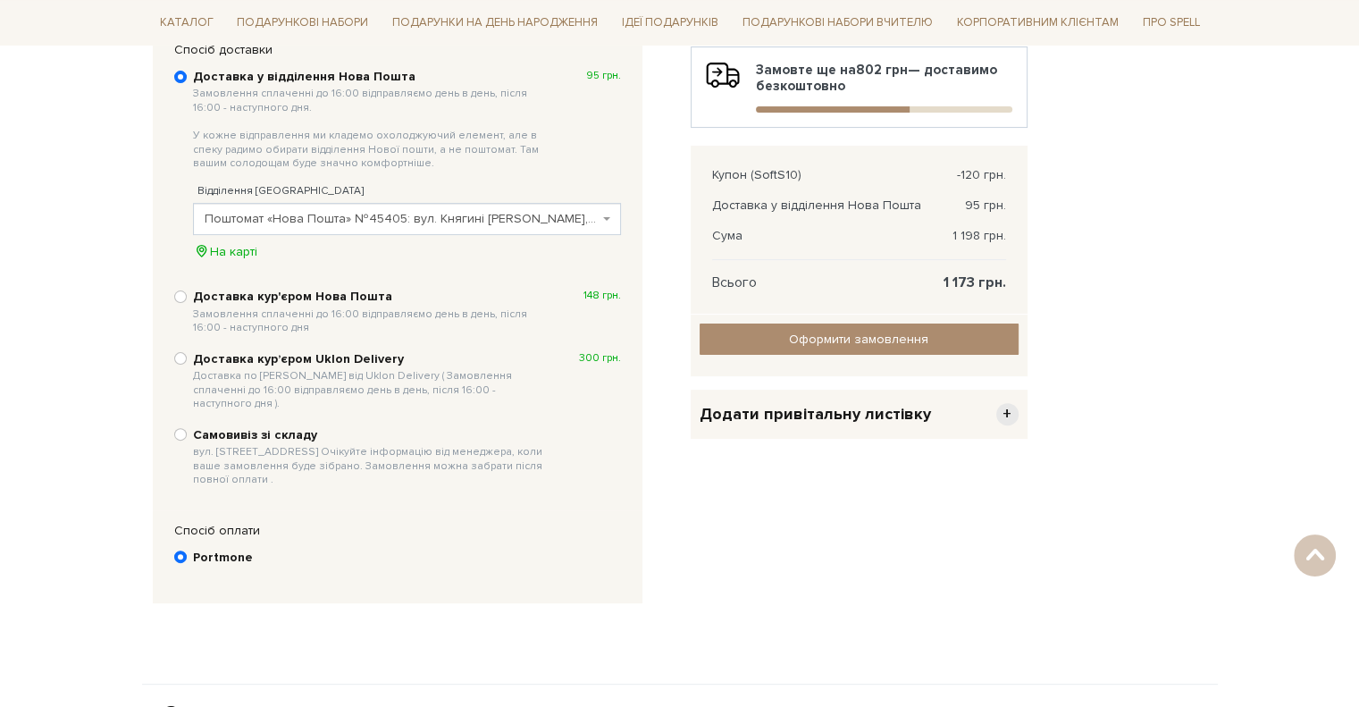
scroll to position [179, 0]
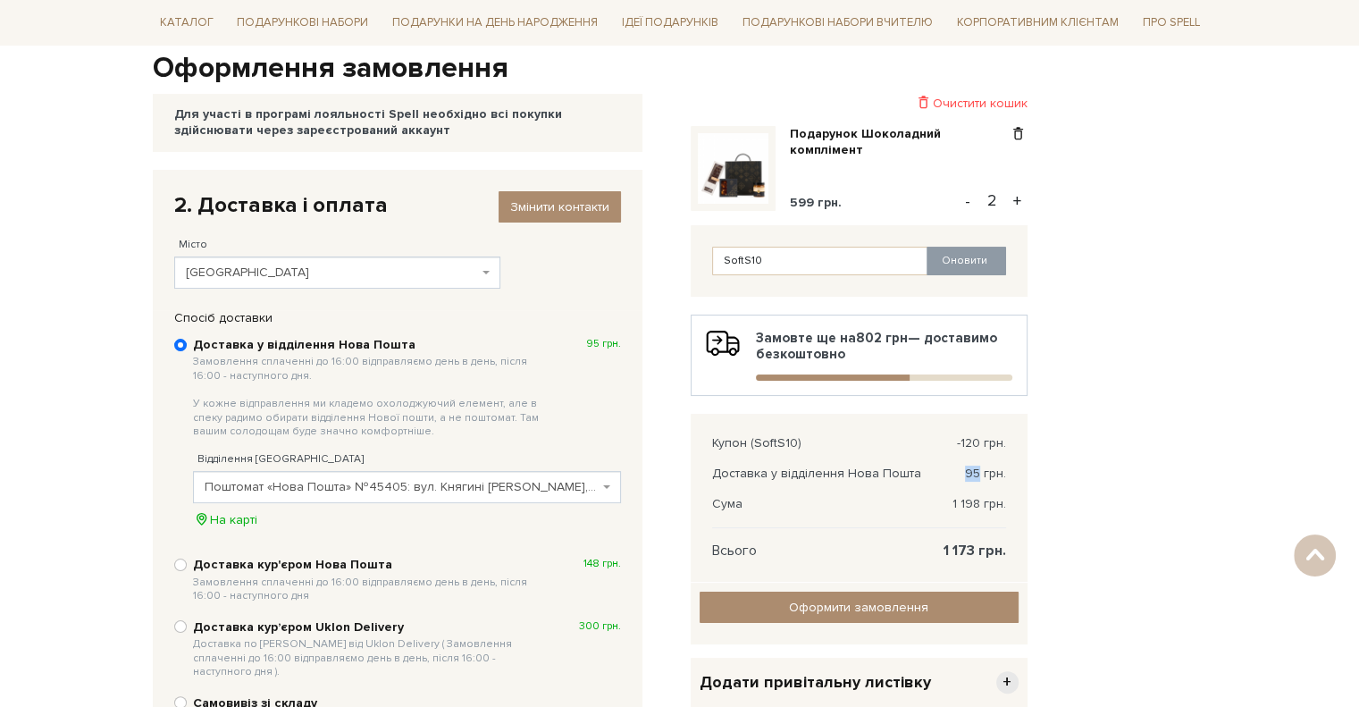
drag, startPoint x: 965, startPoint y: 469, endPoint x: 979, endPoint y: 469, distance: 14.3
click at [979, 469] on span "95 грн." at bounding box center [985, 474] width 41 height 16
click at [879, 604] on input "Оформити замовлення" at bounding box center [859, 607] width 319 height 31
